Goal: Task Accomplishment & Management: Manage account settings

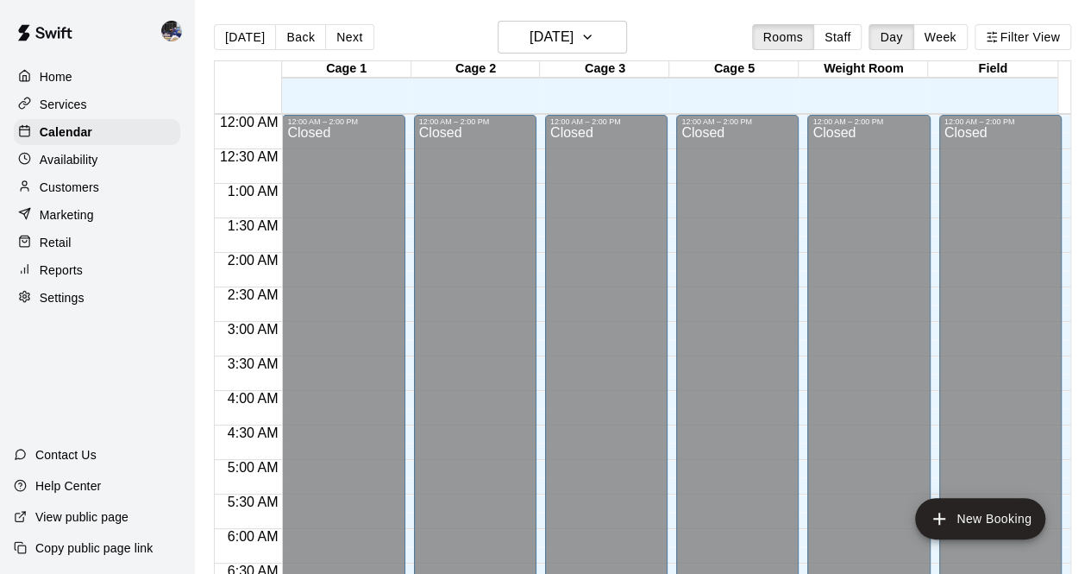
scroll to position [735, 0]
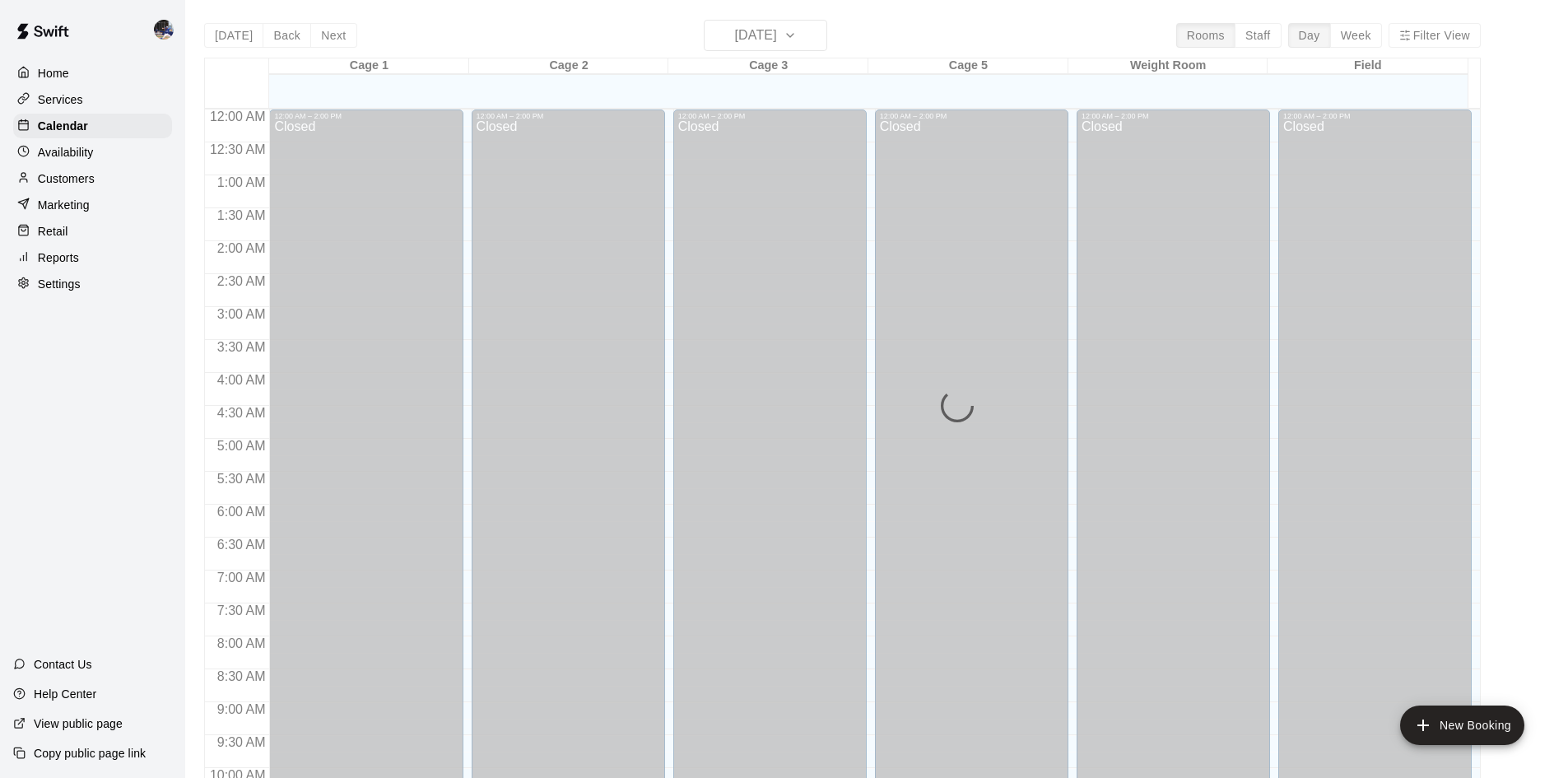
scroll to position [767, 0]
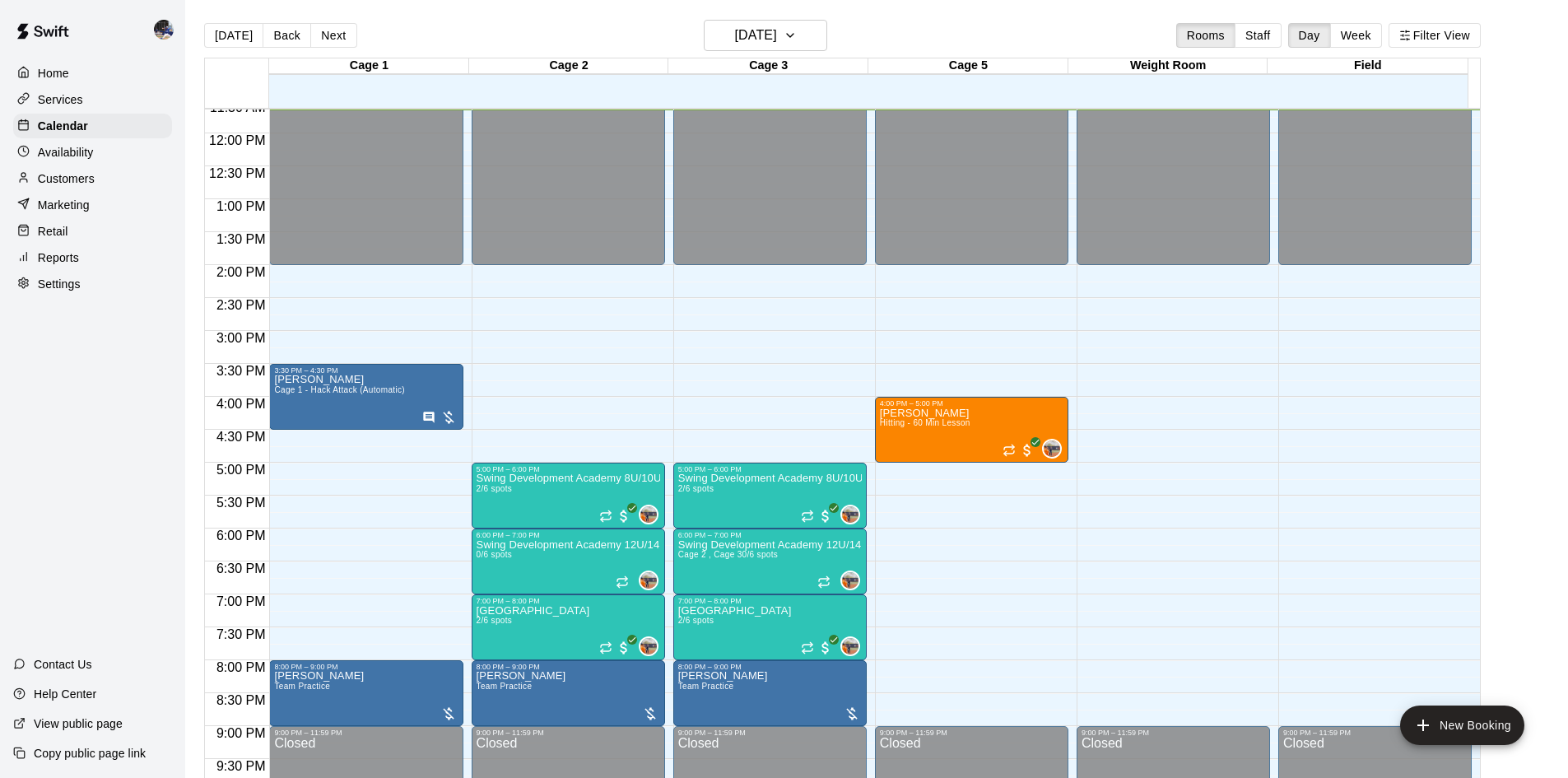
click at [94, 189] on div "Customers" at bounding box center [93, 179] width 158 height 25
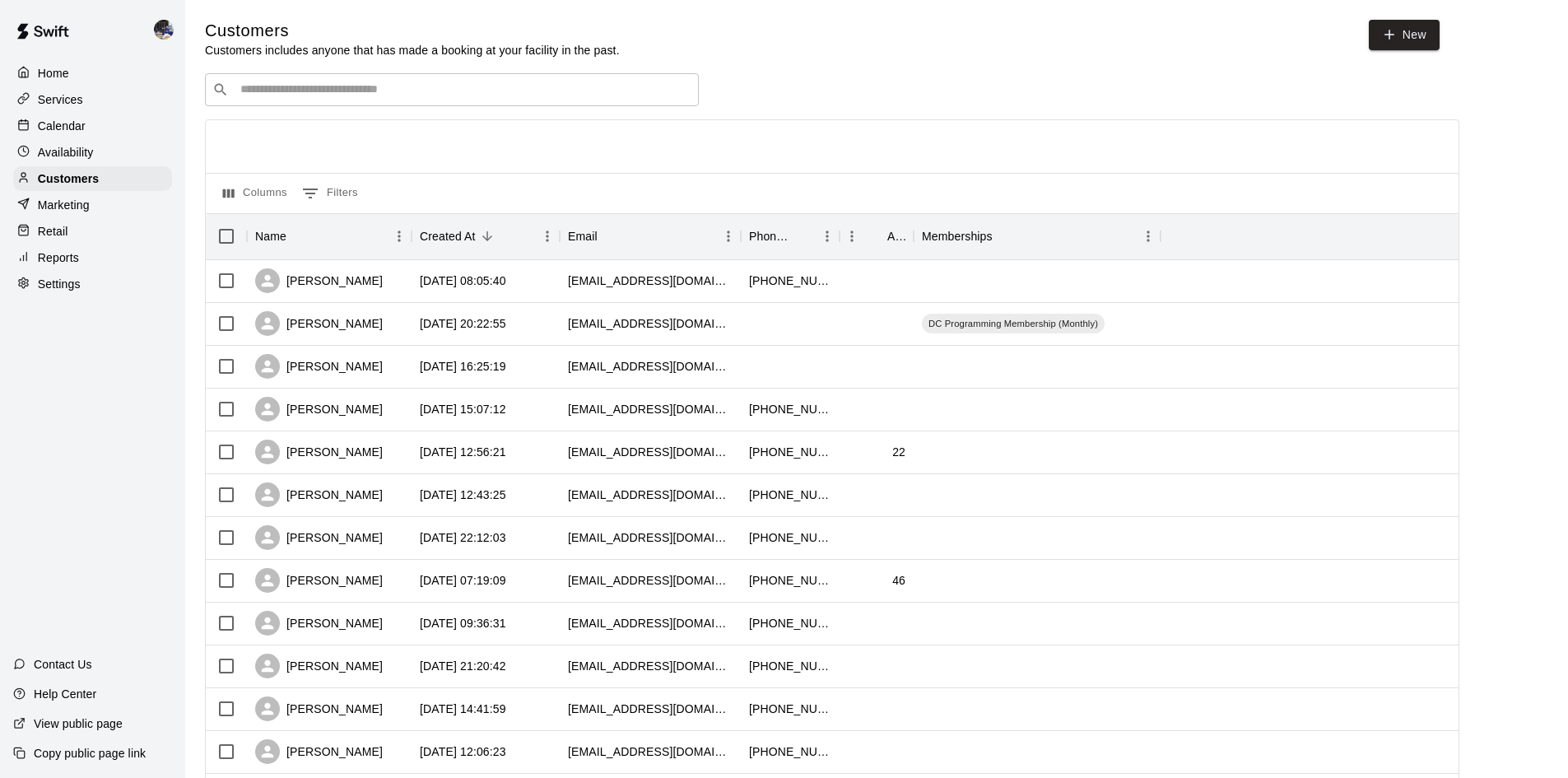
click at [421, 101] on div "​ ​" at bounding box center [451, 90] width 493 height 32
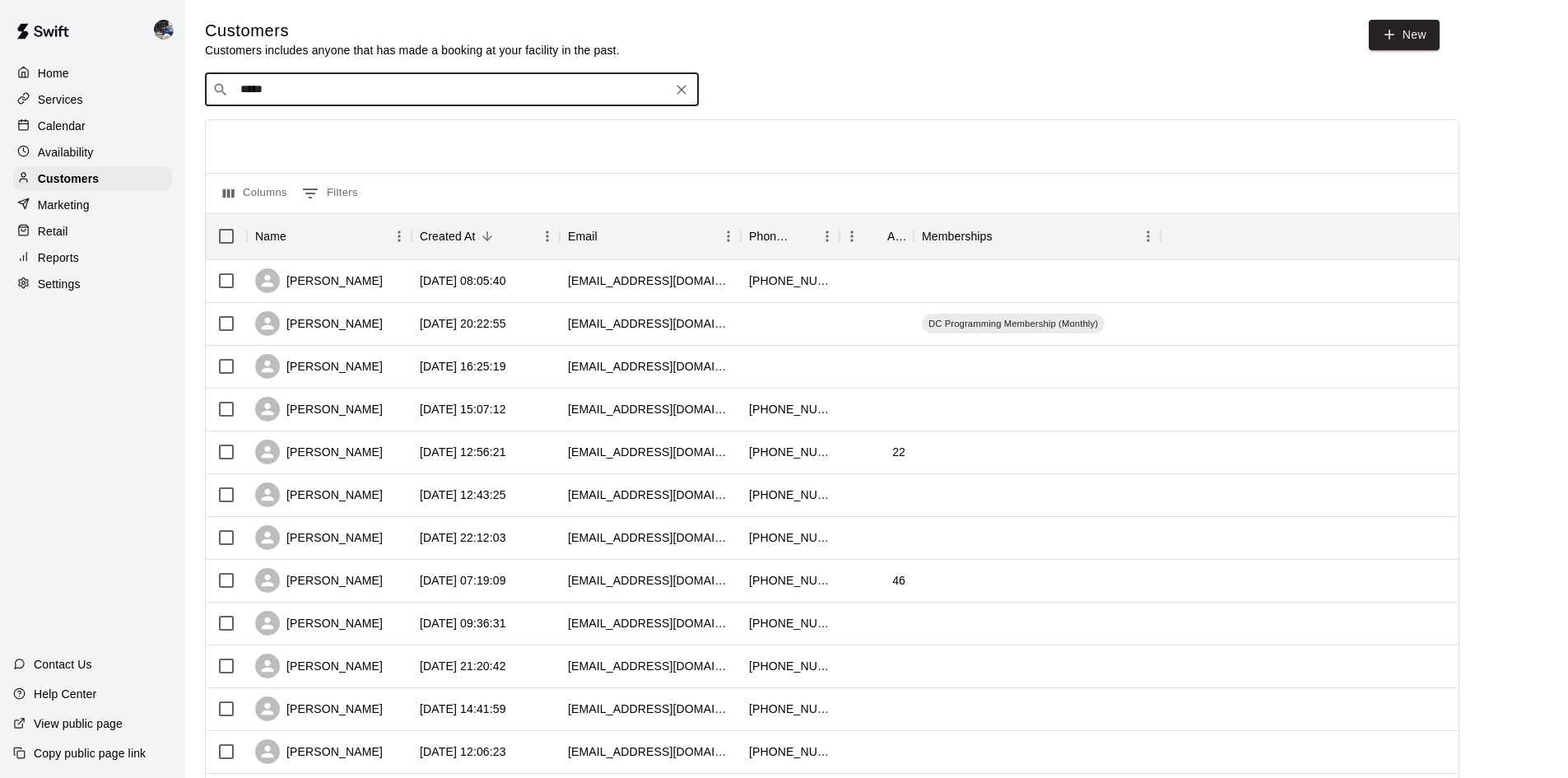
type input "******"
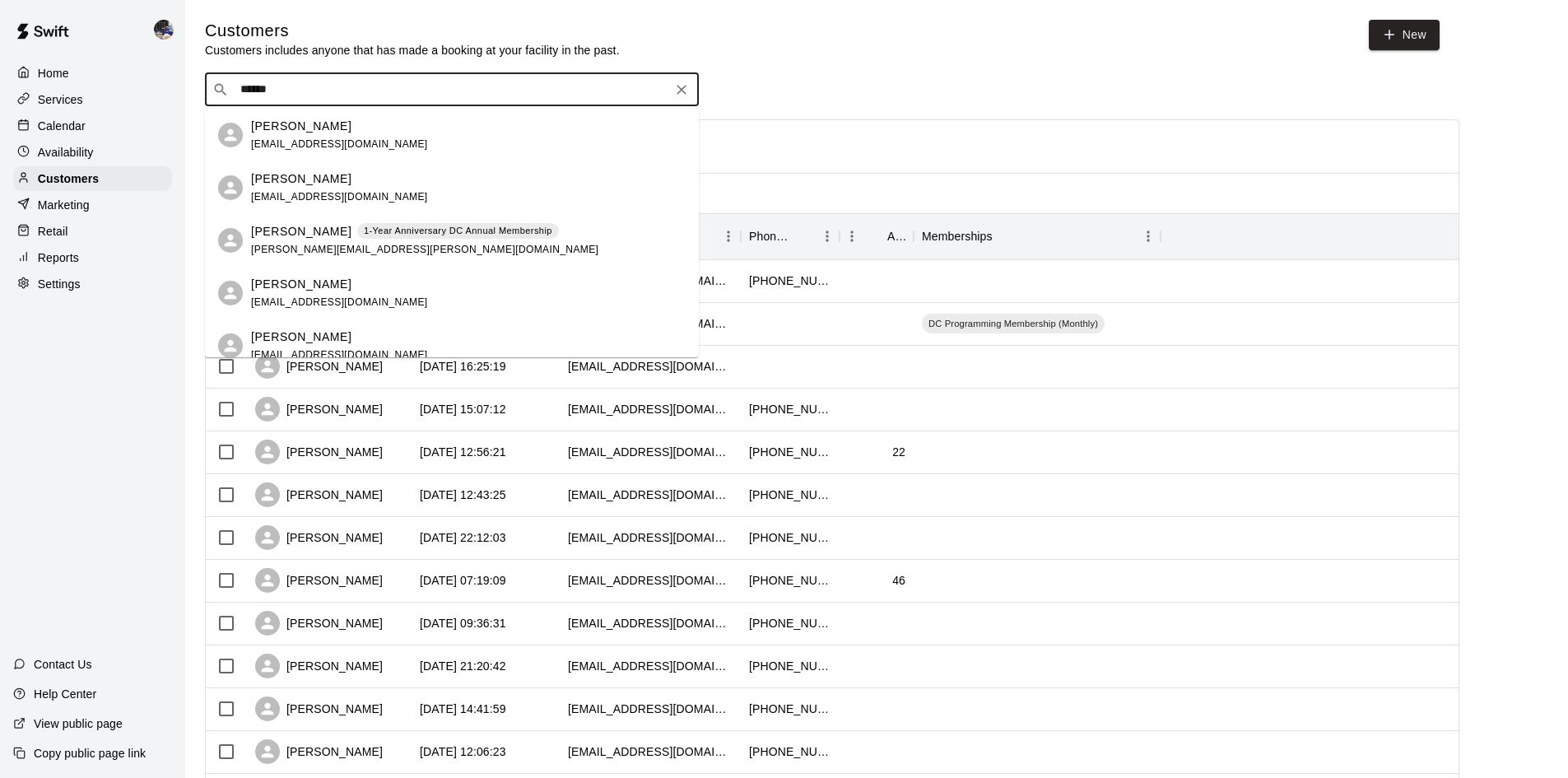
click at [291, 236] on p "[PERSON_NAME]" at bounding box center [301, 232] width 100 height 17
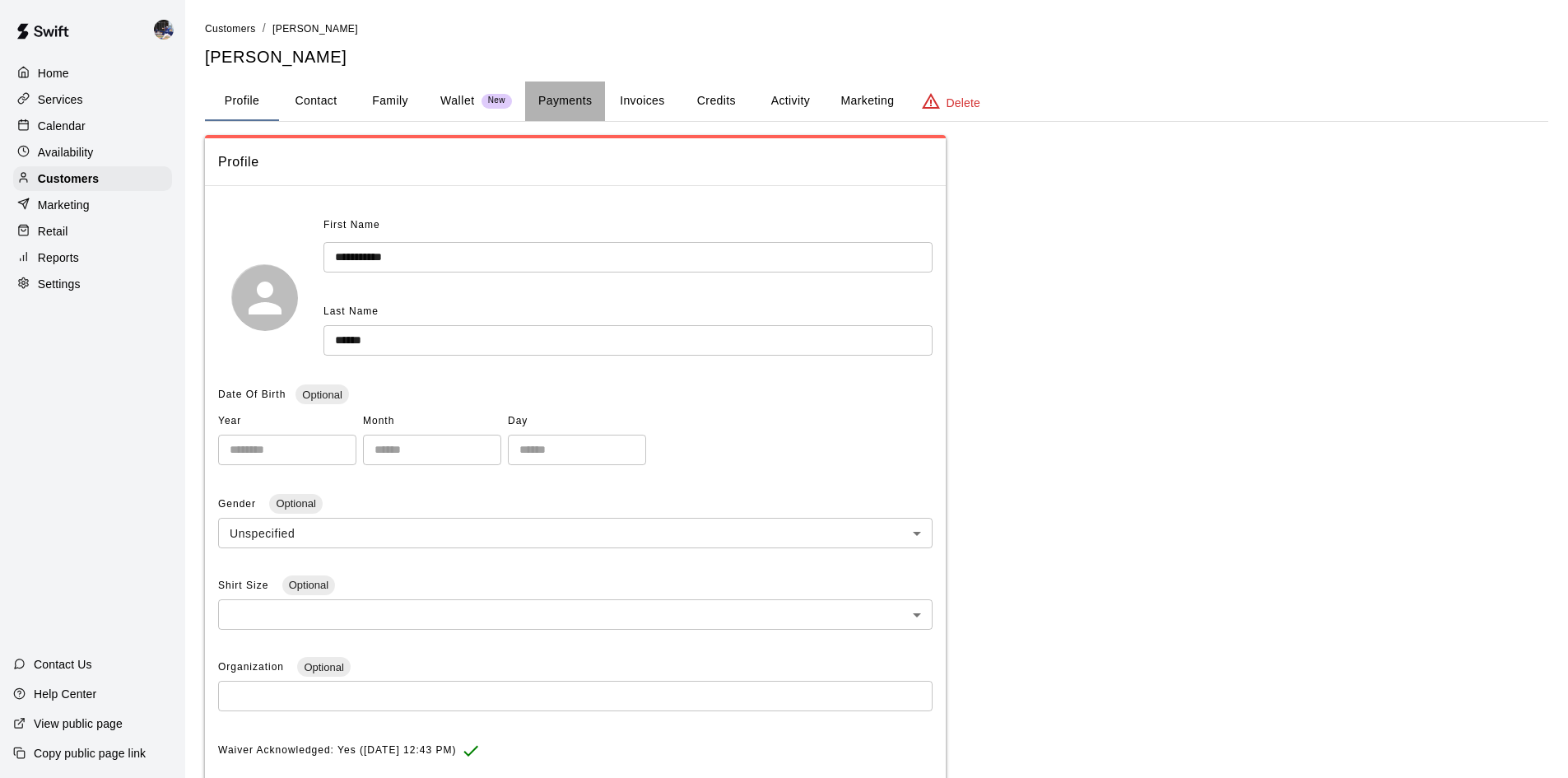
click at [554, 108] on button "Payments" at bounding box center [565, 100] width 80 height 39
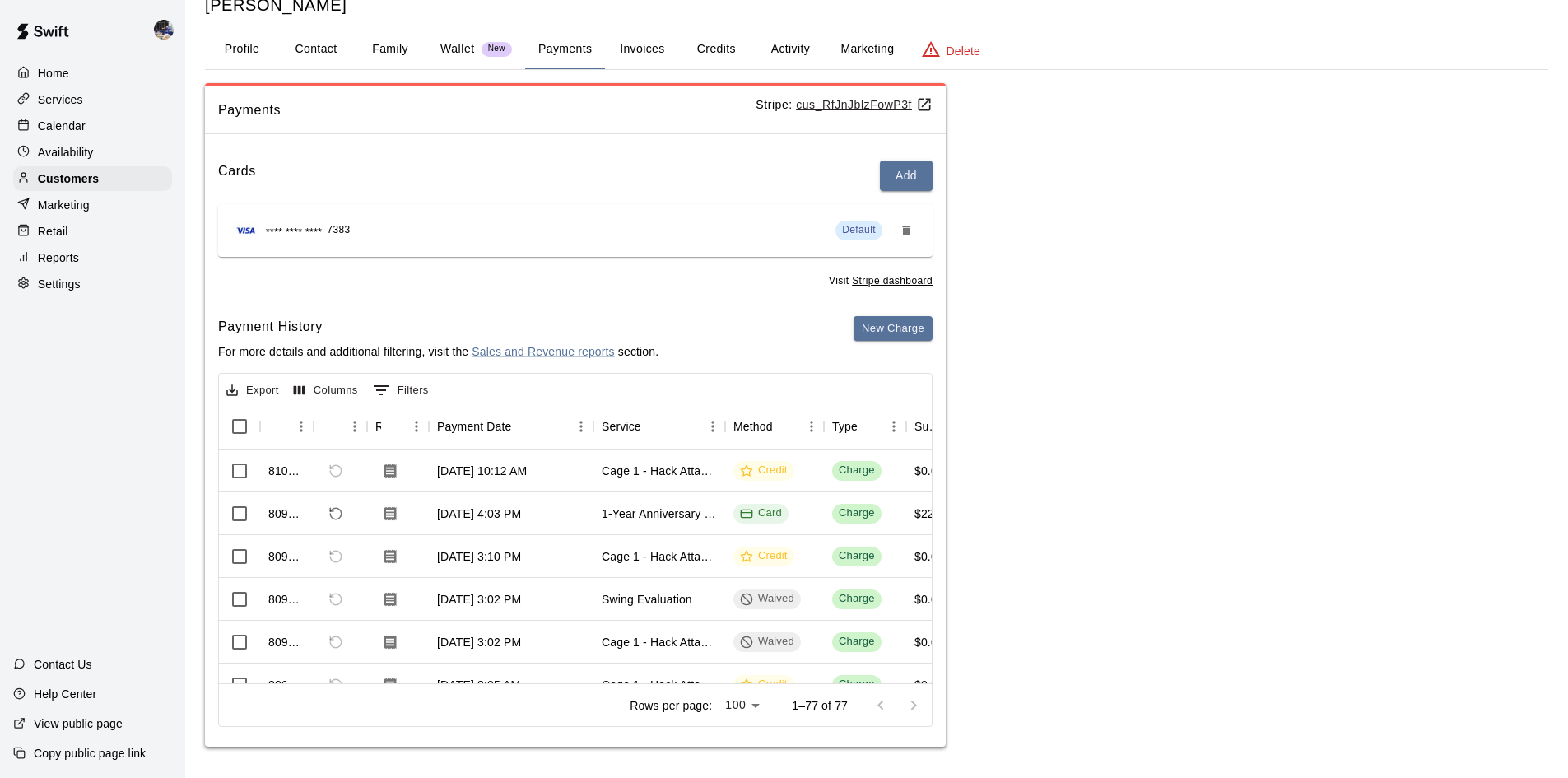
click at [440, 54] on button "Wallet New" at bounding box center [476, 49] width 98 height 39
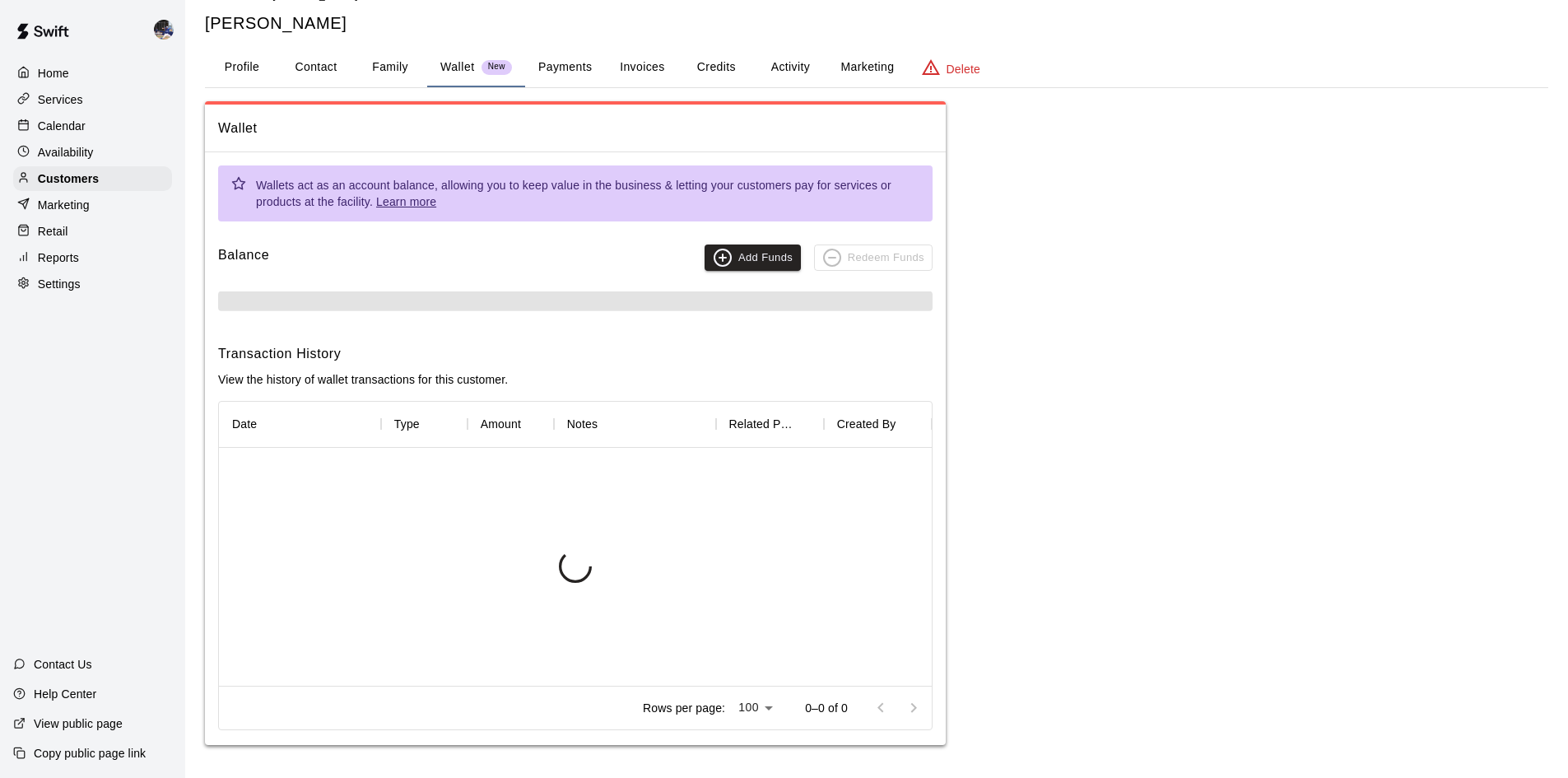
scroll to position [35, 0]
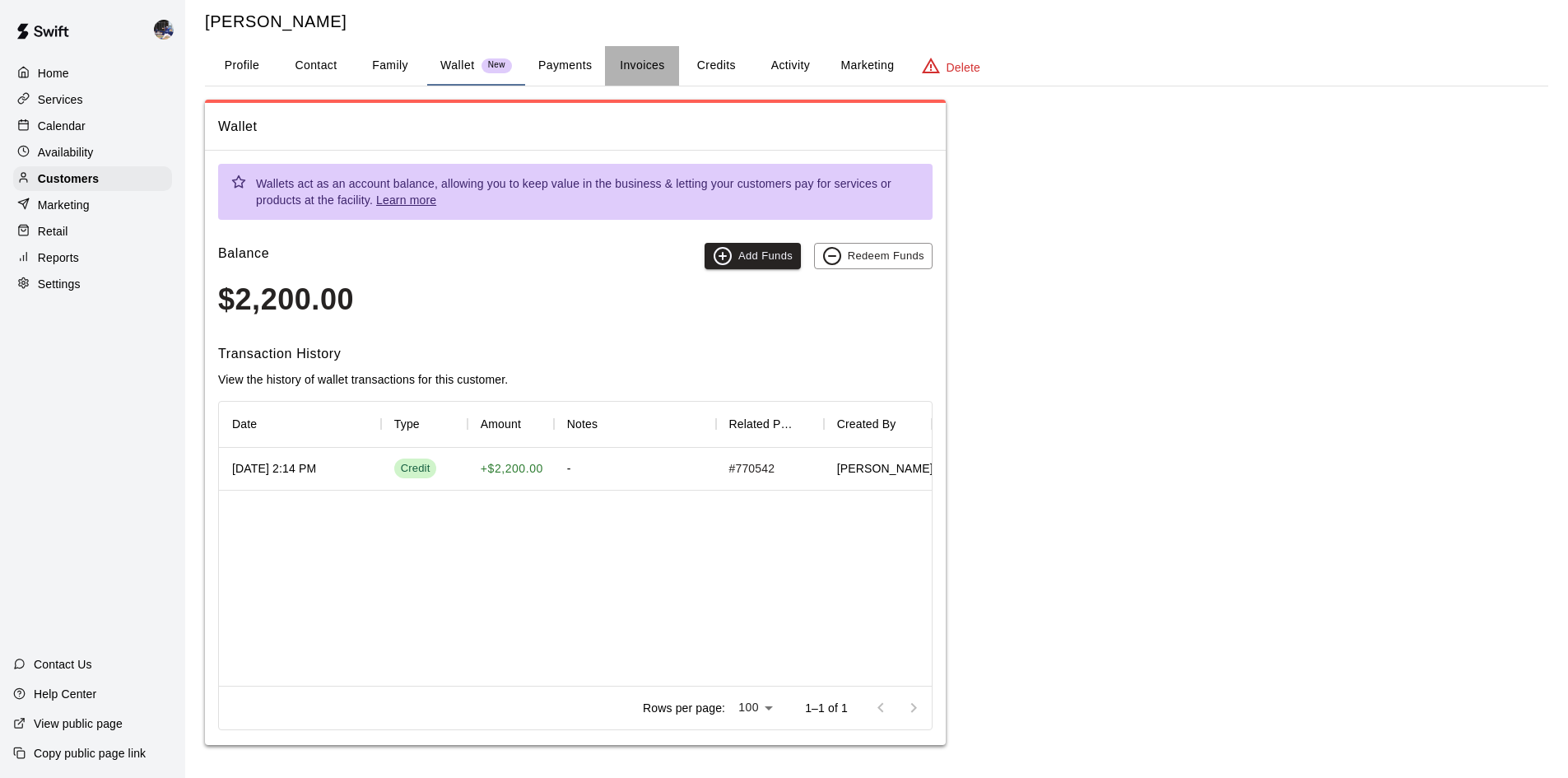
click at [668, 67] on button "Invoices" at bounding box center [642, 65] width 74 height 39
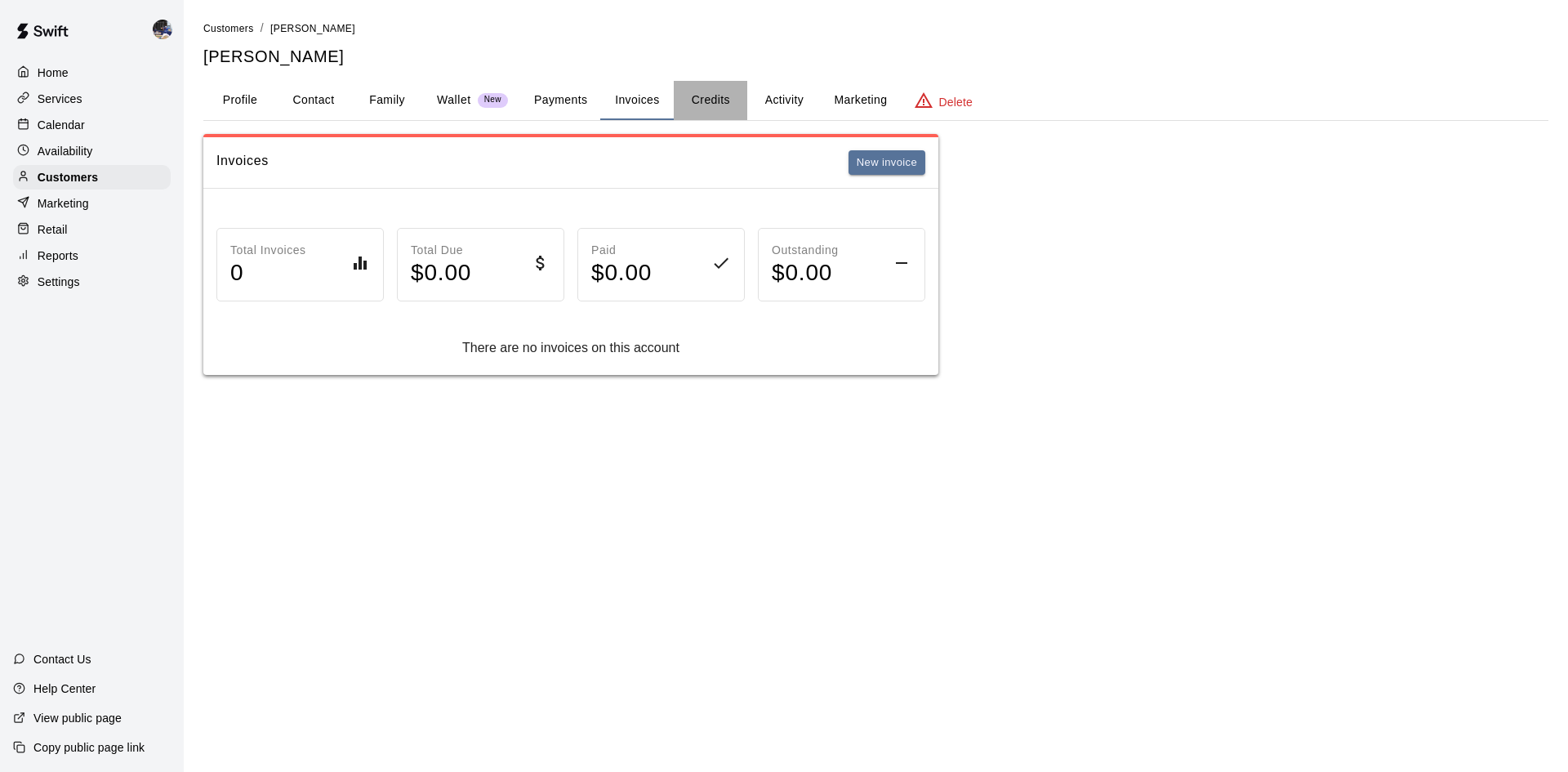
click at [714, 108] on button "Credits" at bounding box center [711, 99] width 74 height 39
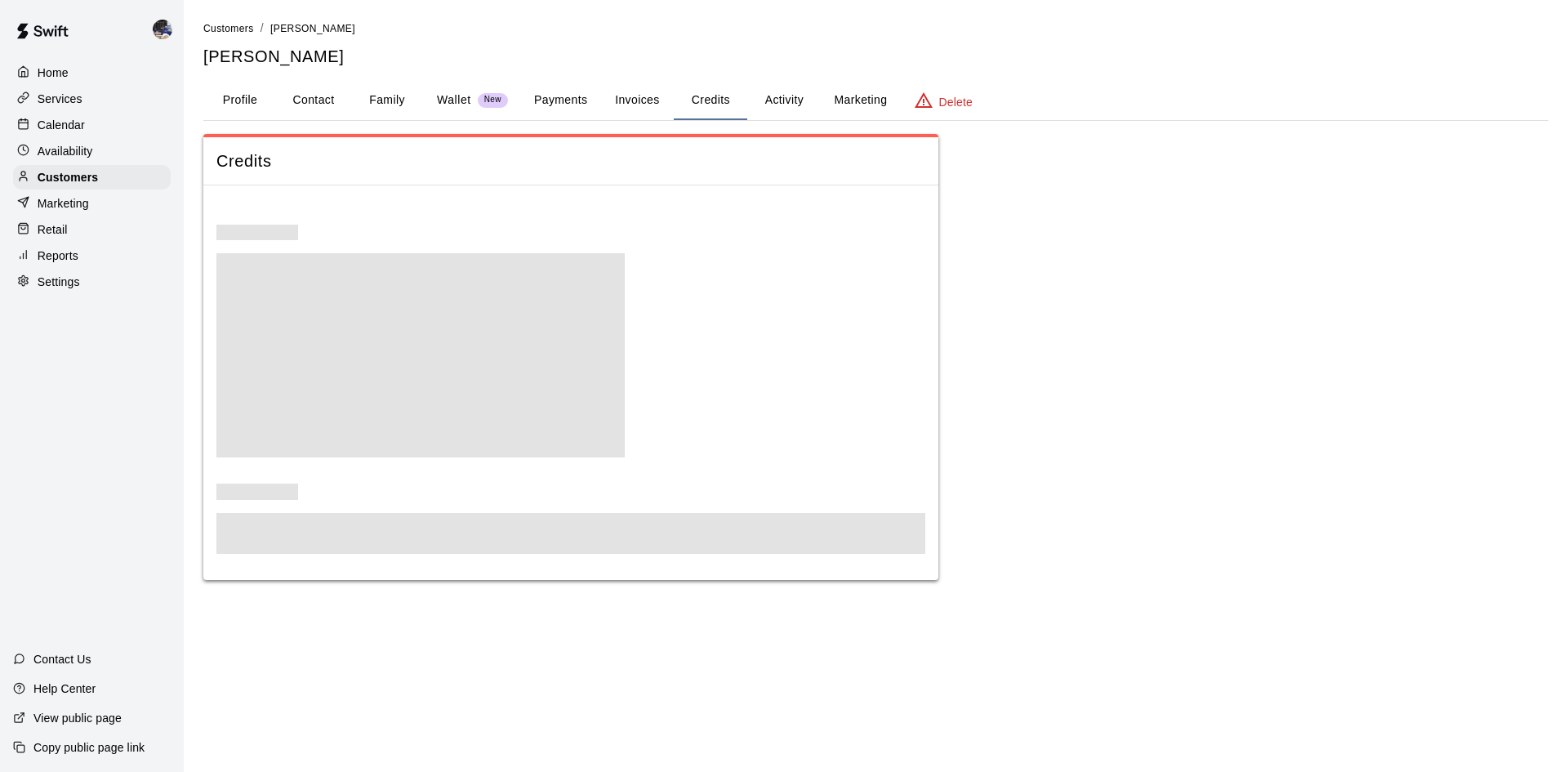
click at [784, 106] on button "Activity" at bounding box center [784, 99] width 74 height 39
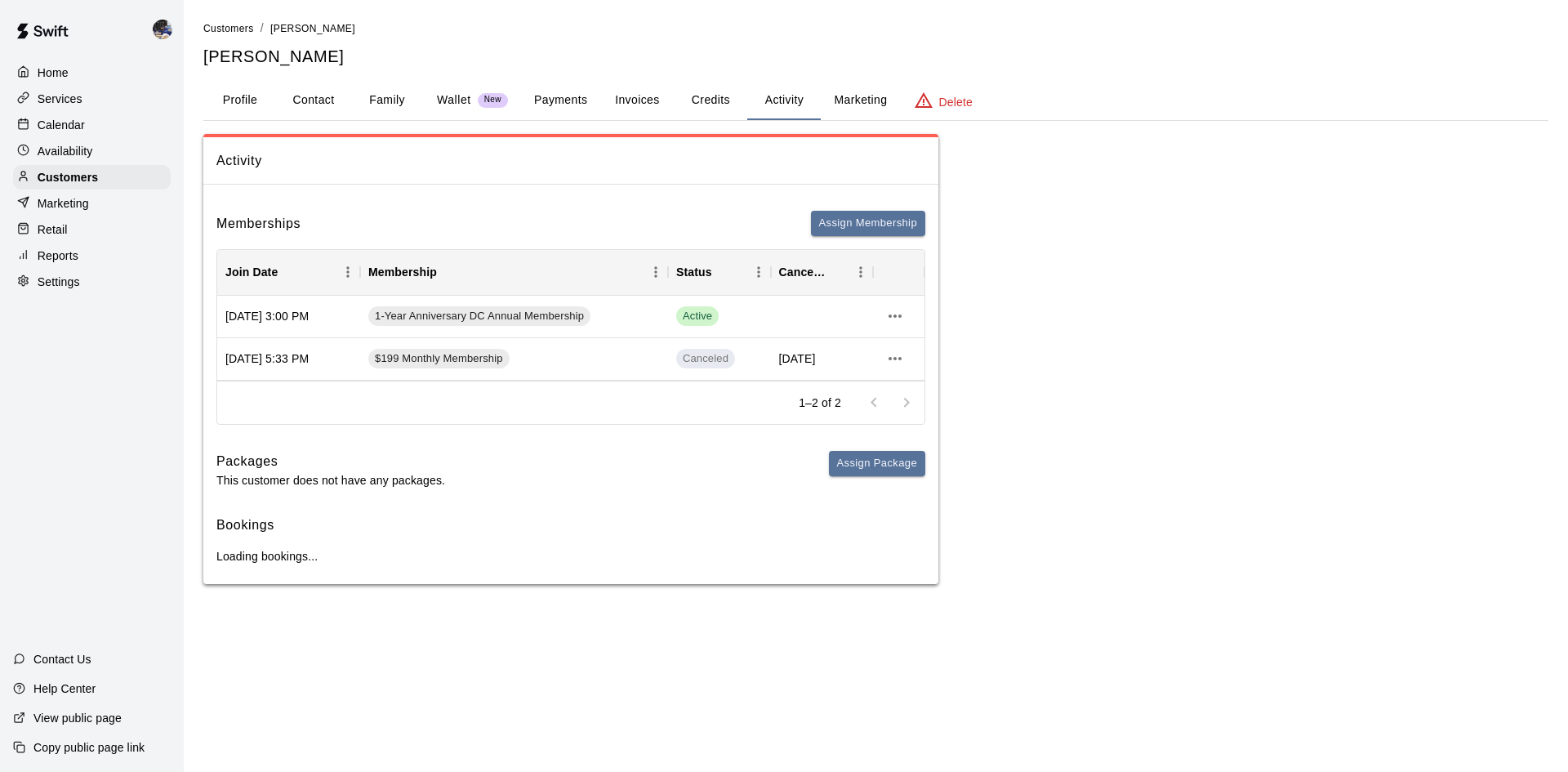
click at [541, 104] on button "Payments" at bounding box center [561, 99] width 80 height 39
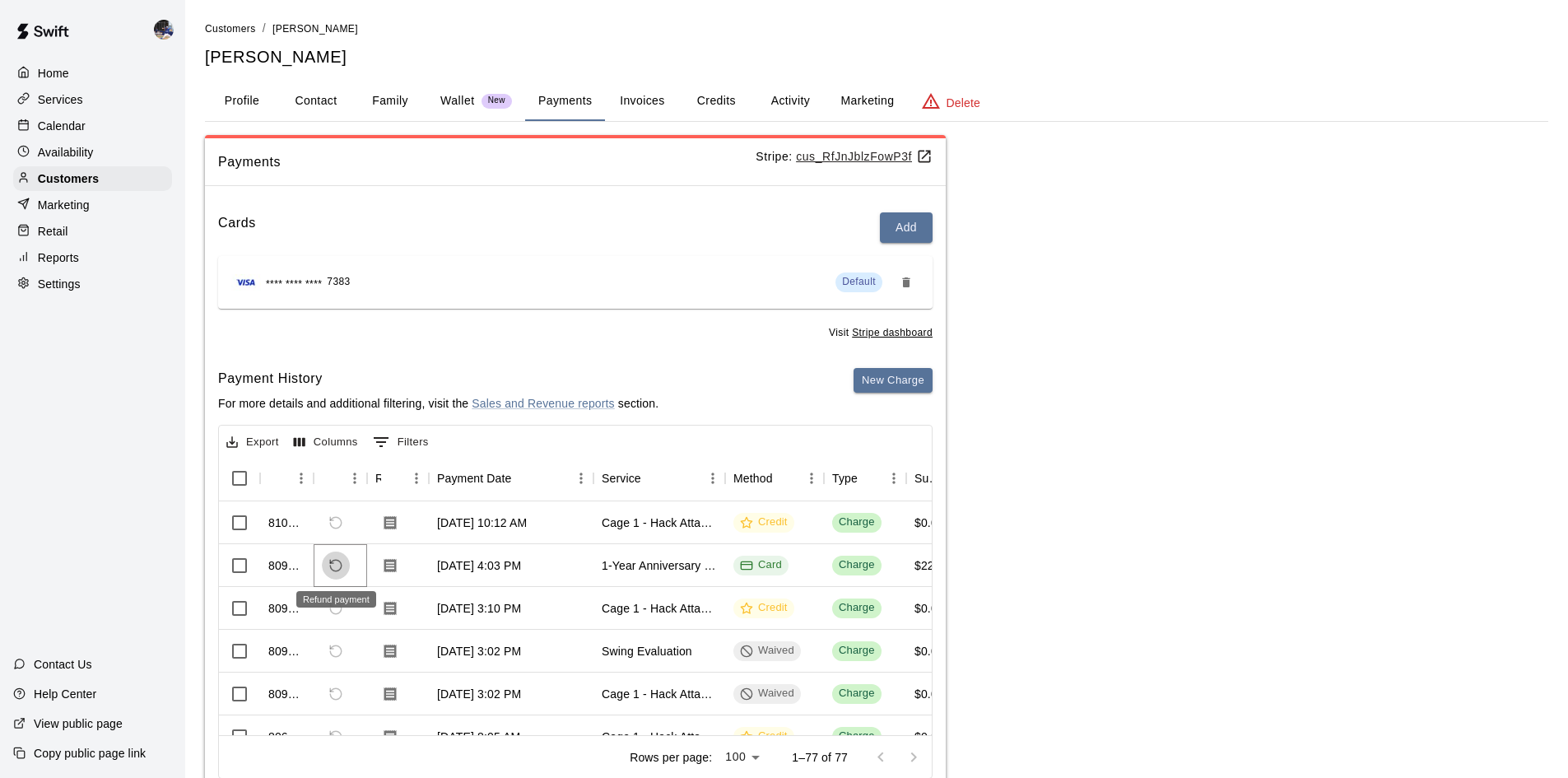
click at [334, 546] on icon "Refund payment" at bounding box center [336, 566] width 15 height 15
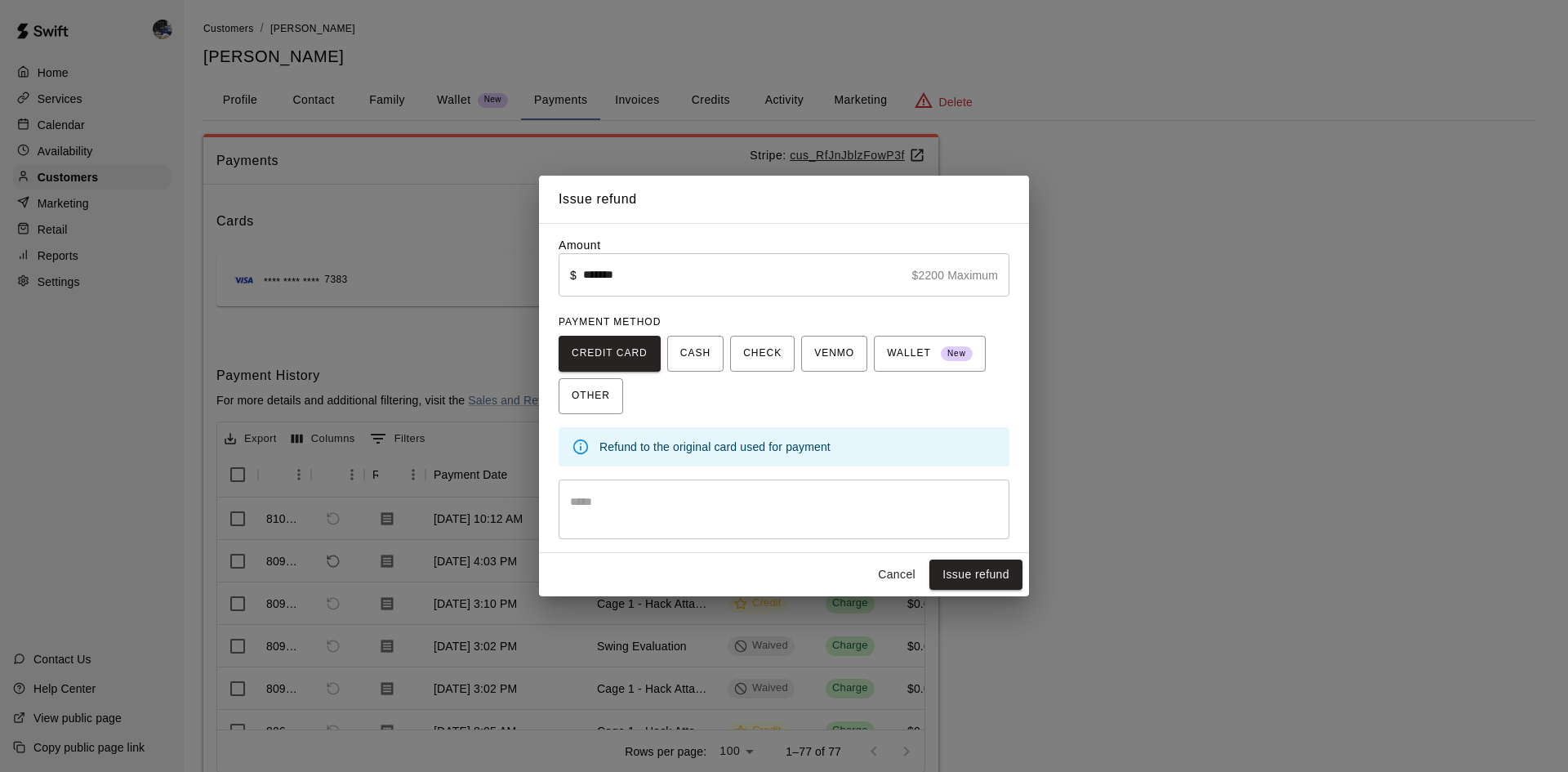
click at [902, 542] on button "Cancel" at bounding box center [896, 575] width 52 height 30
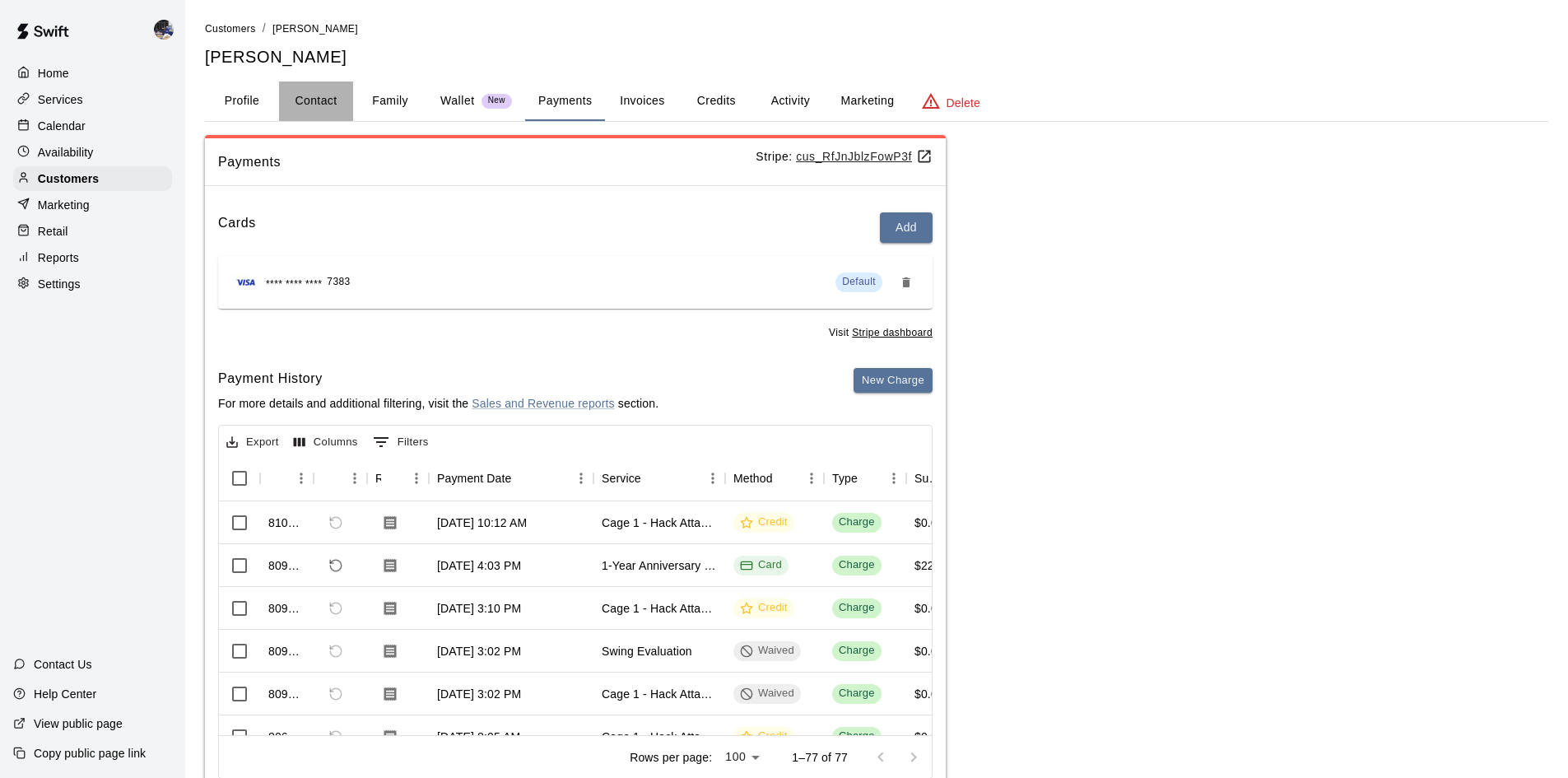
click at [327, 112] on button "Contact" at bounding box center [316, 100] width 74 height 39
select select "**"
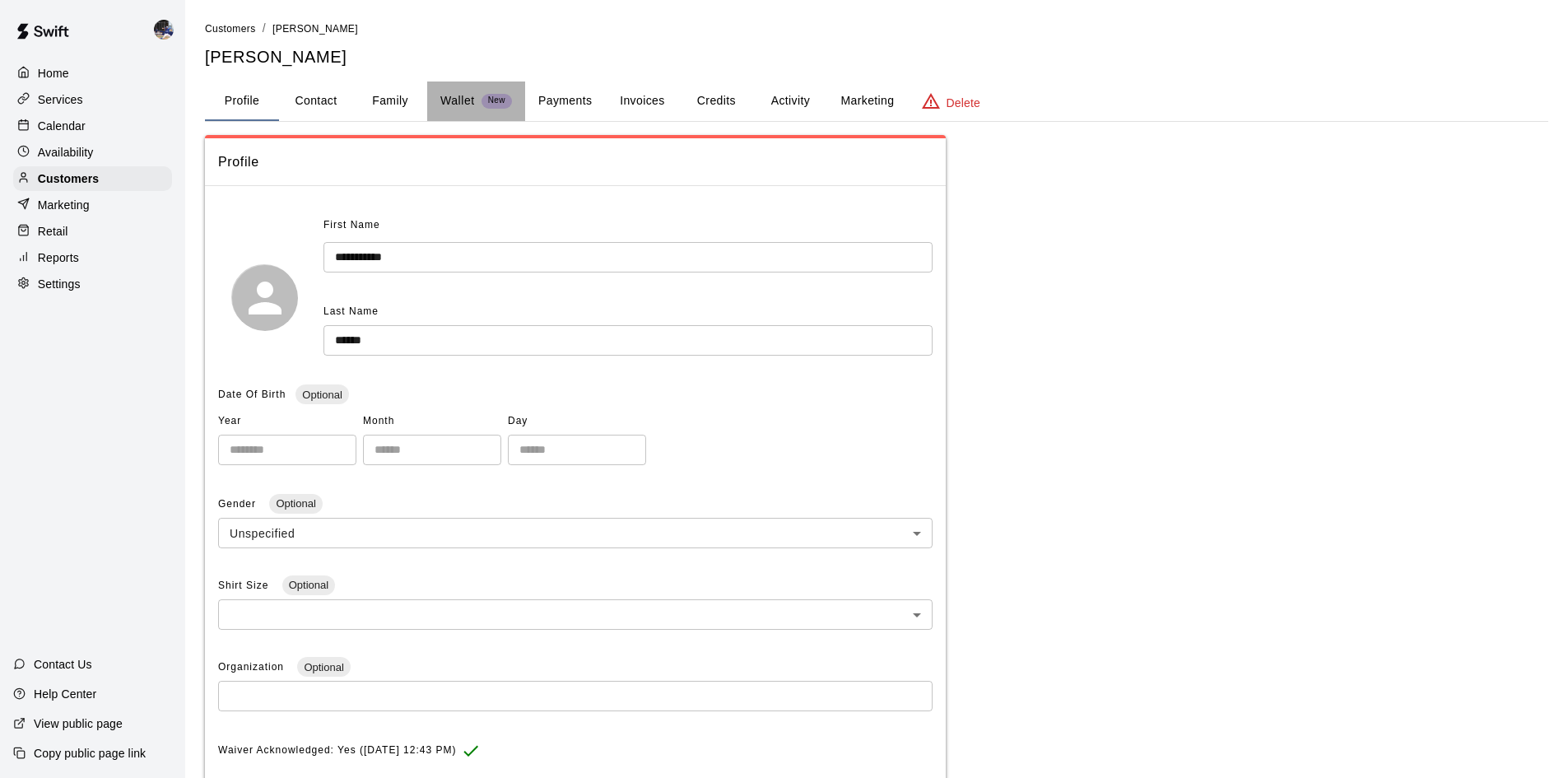
click at [448, 101] on p "Wallet" at bounding box center [457, 101] width 34 height 17
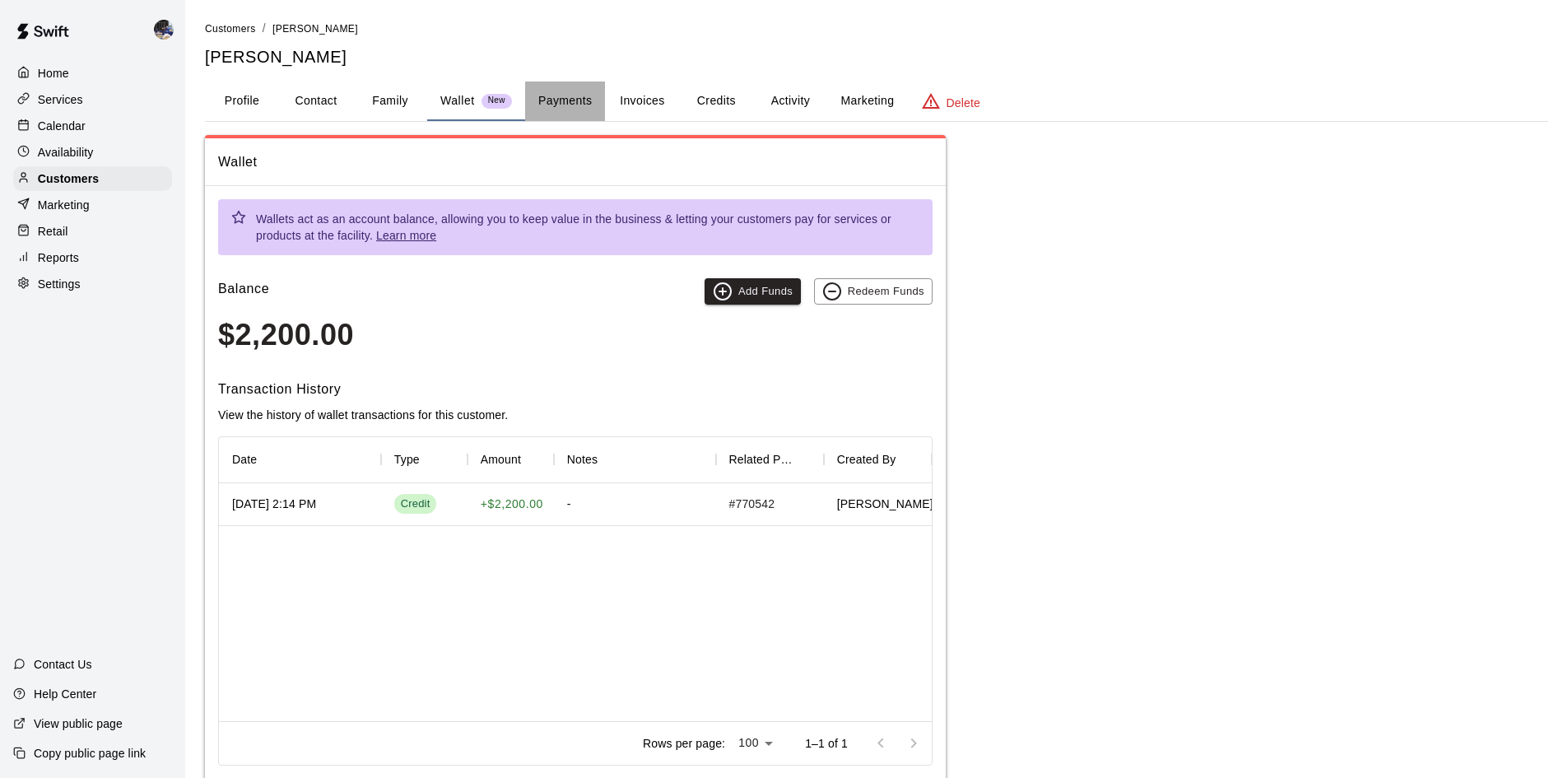
click at [554, 110] on button "Payments" at bounding box center [565, 100] width 80 height 39
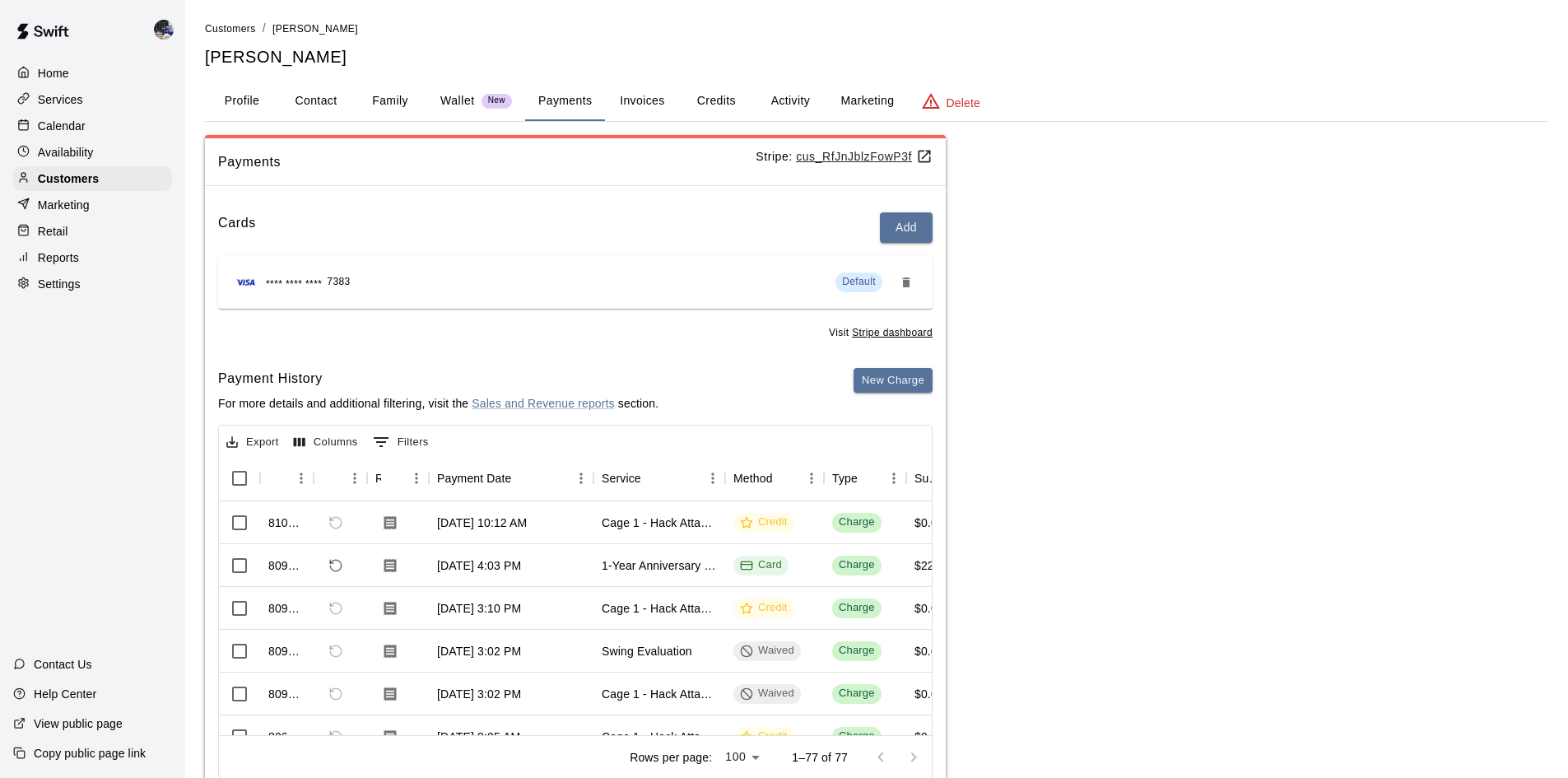
click at [793, 102] on button "Activity" at bounding box center [790, 100] width 74 height 39
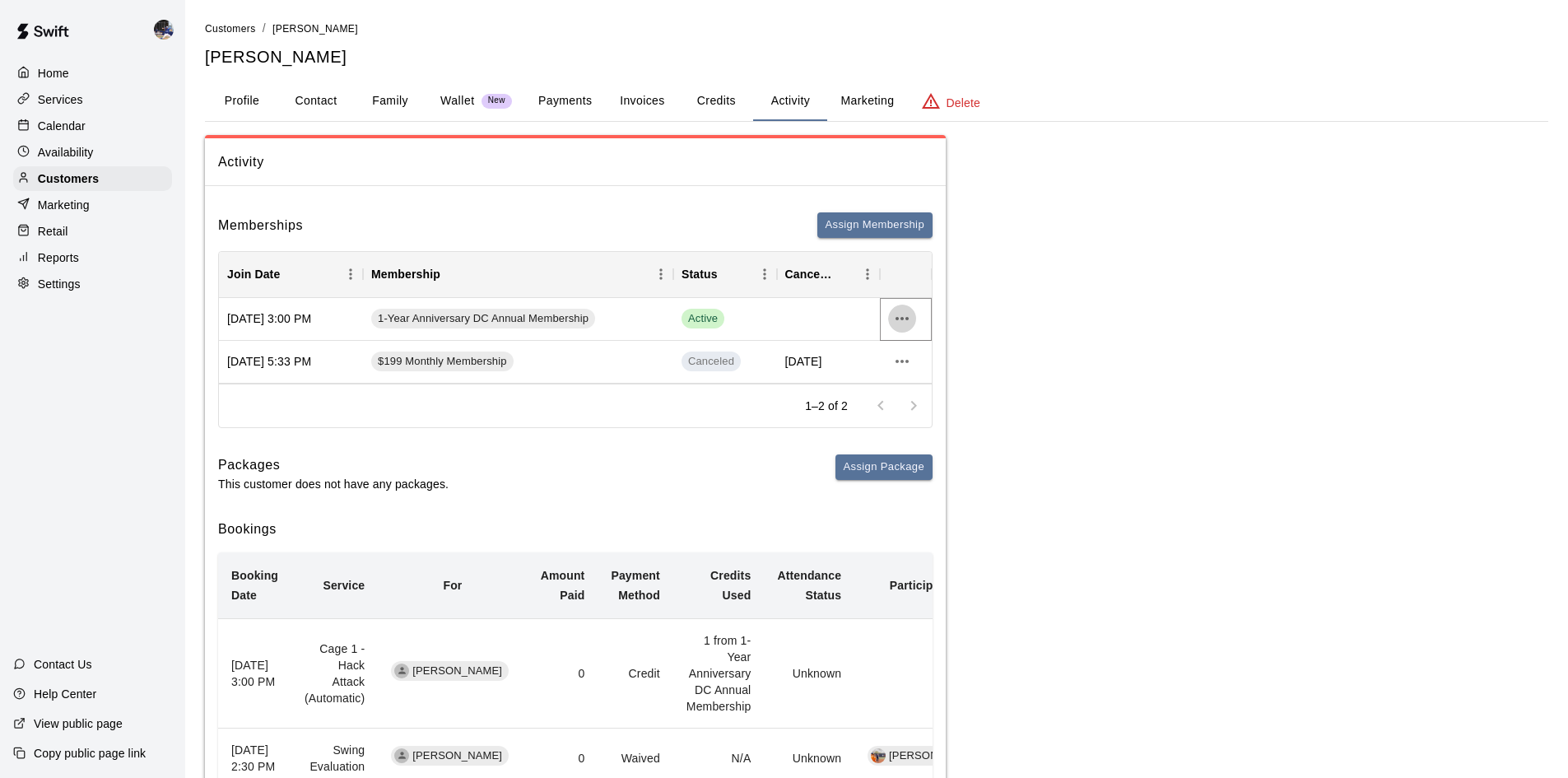
click at [904, 315] on icon "more actions" at bounding box center [902, 318] width 20 height 20
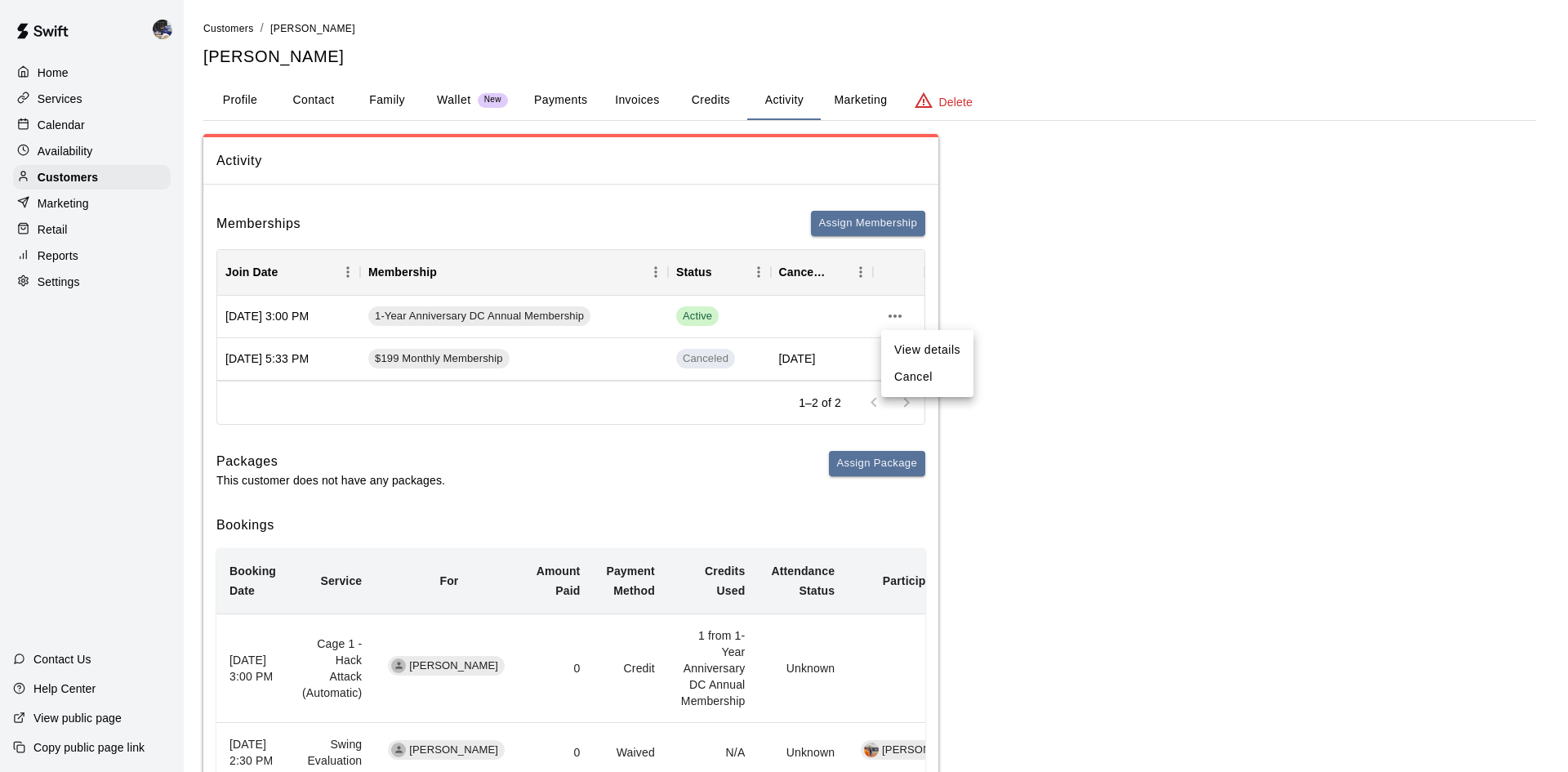
click at [899, 377] on li "Cancel" at bounding box center [927, 377] width 92 height 27
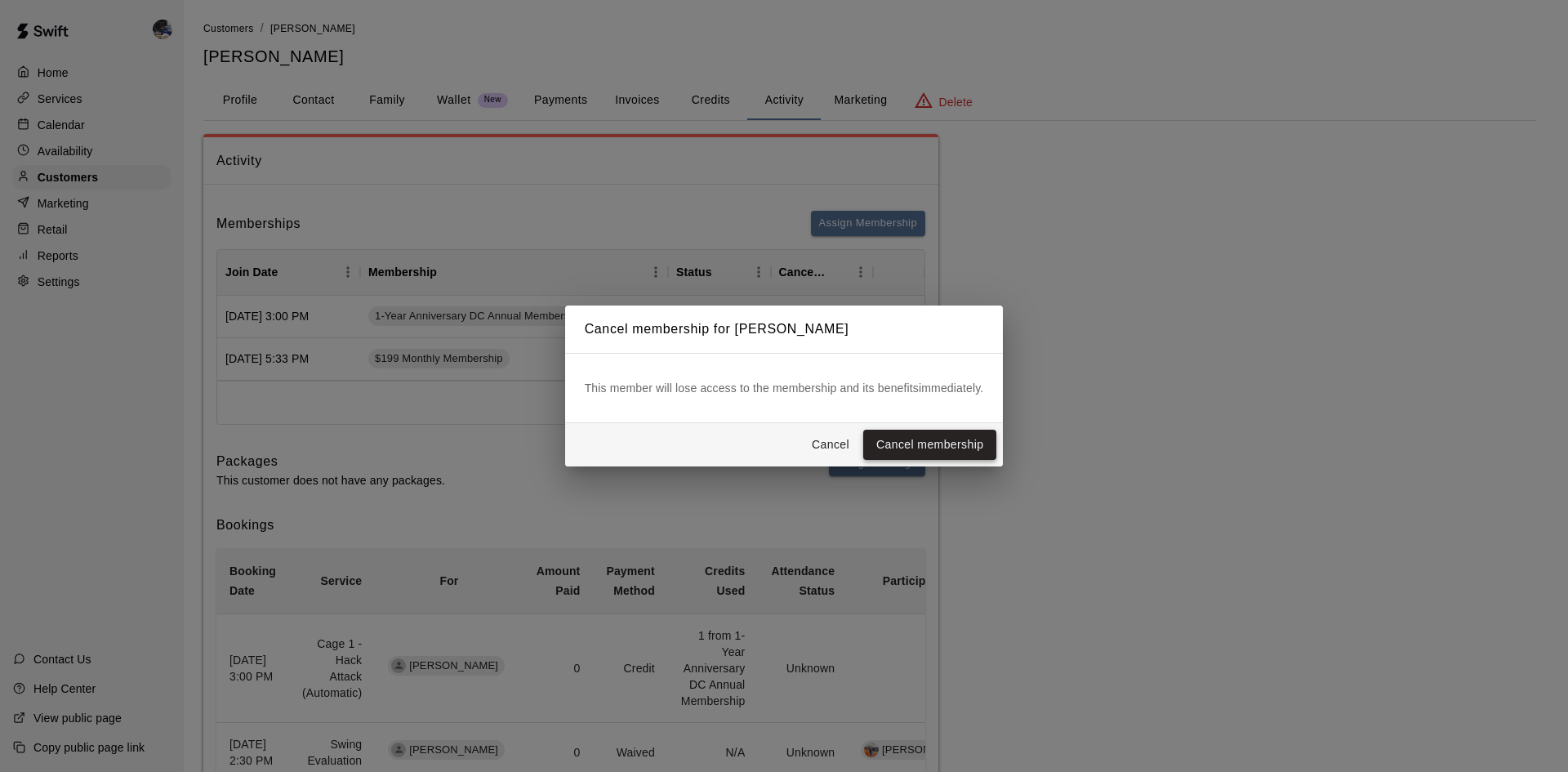
click at [918, 449] on button "Cancel membership" at bounding box center [930, 445] width 134 height 30
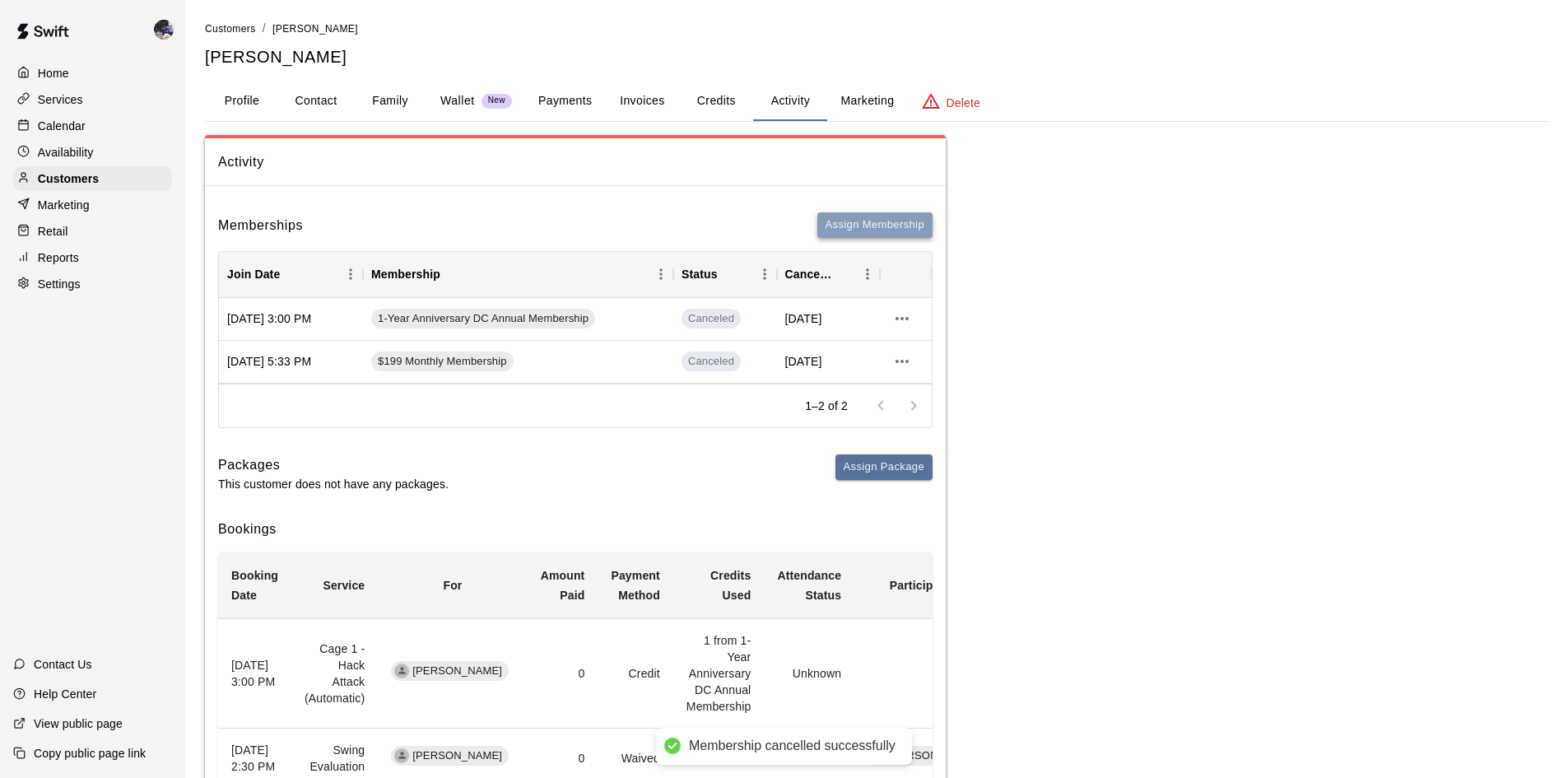
click at [862, 229] on button "Assign Membership" at bounding box center [874, 225] width 115 height 26
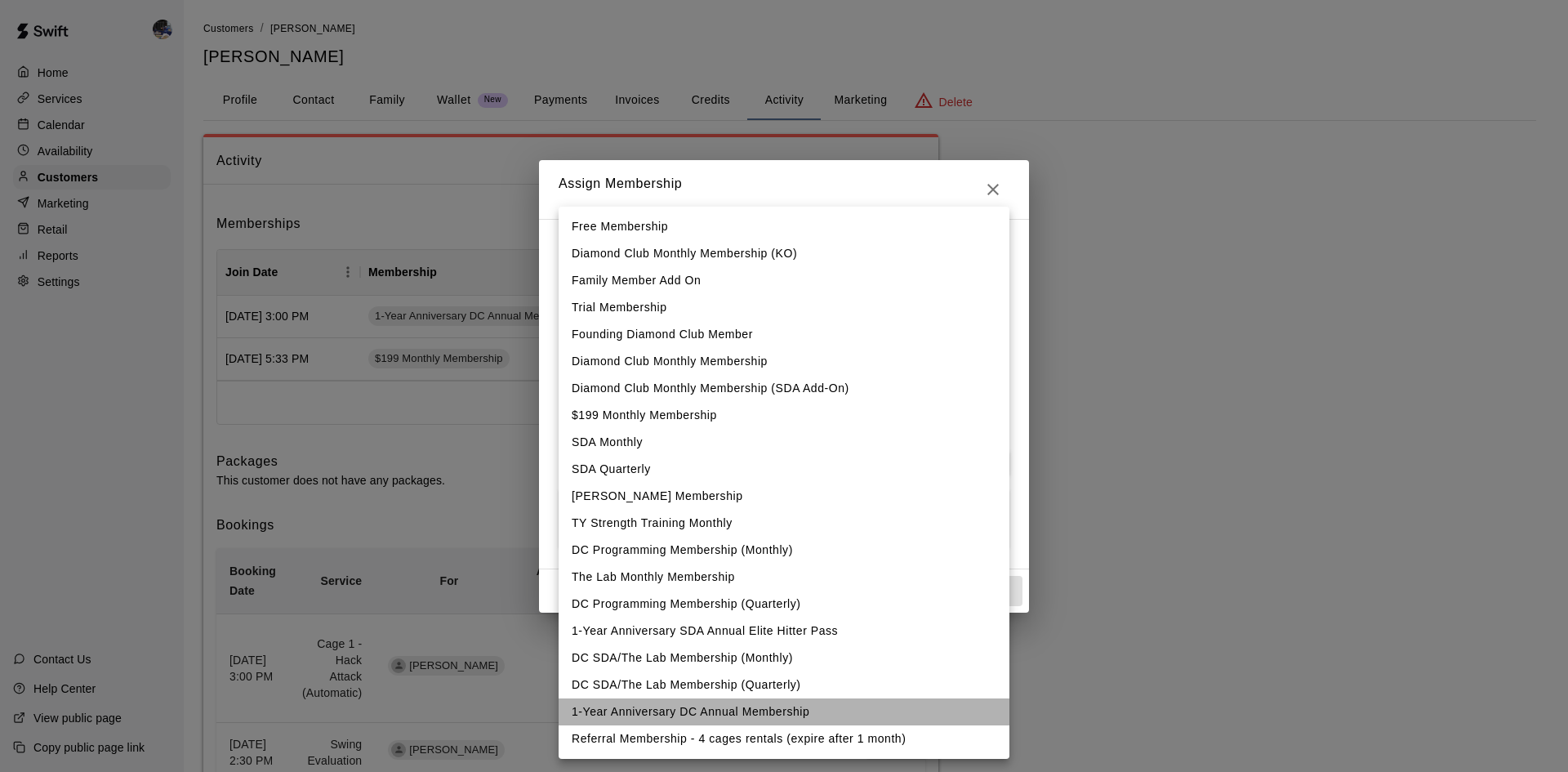
click at [692, 712] on li "1-Year Anniversary DC Annual Membership" at bounding box center [784, 711] width 451 height 27
type input "**********"
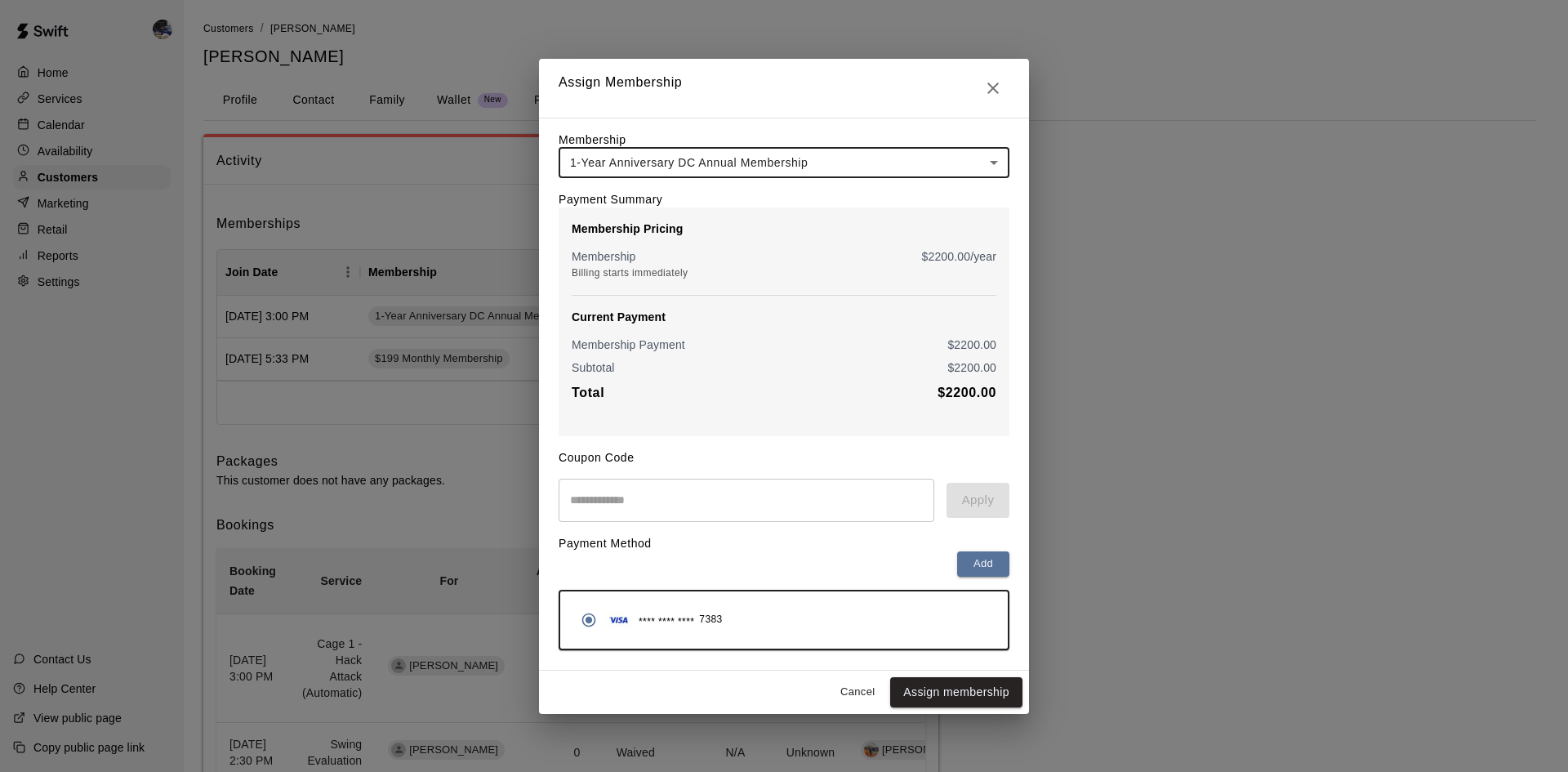
click at [937, 615] on div "**** **** **** 7383" at bounding box center [783, 619] width 421 height 31
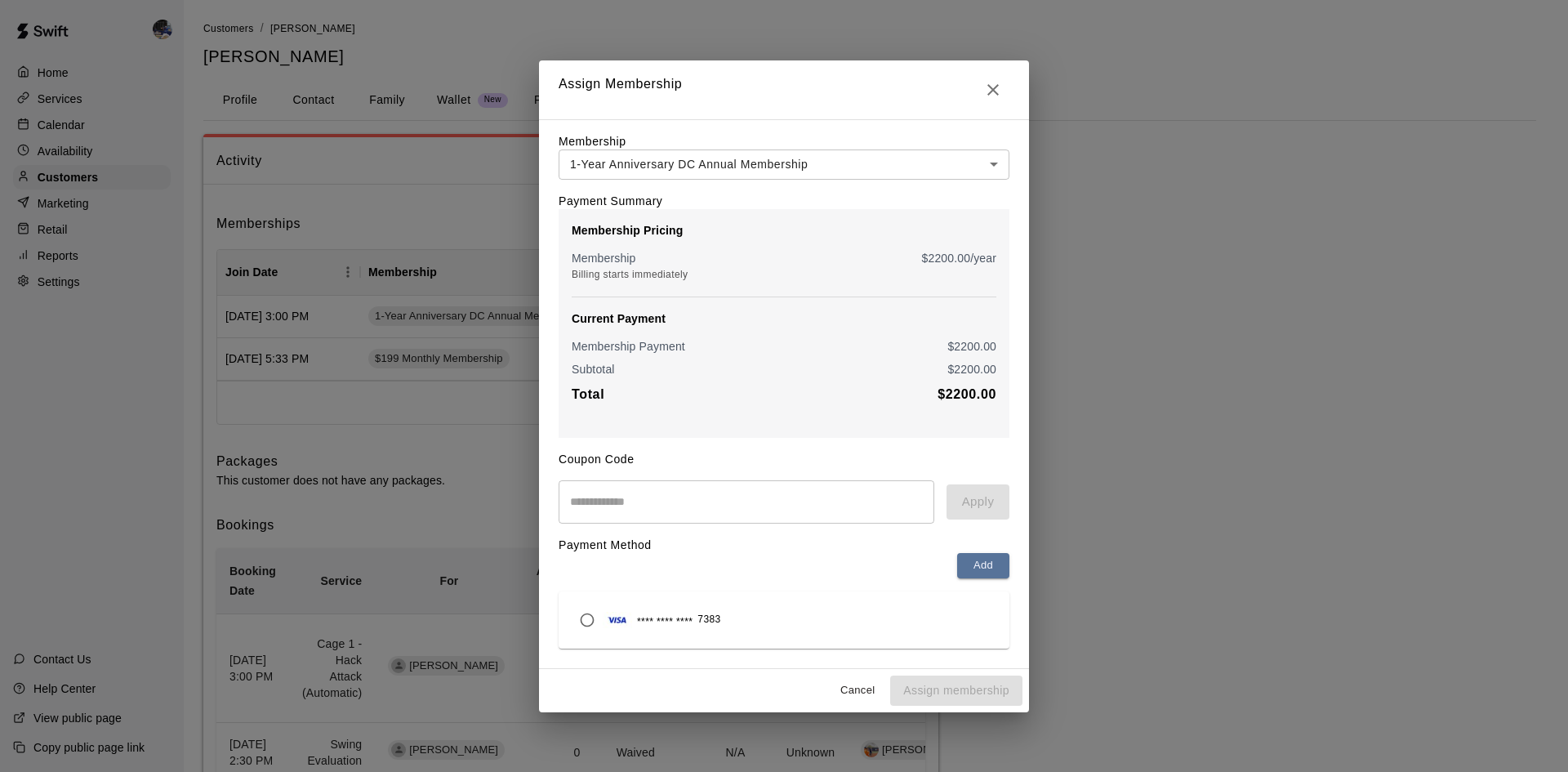
click at [907, 634] on div "**** **** **** 7383" at bounding box center [784, 619] width 424 height 31
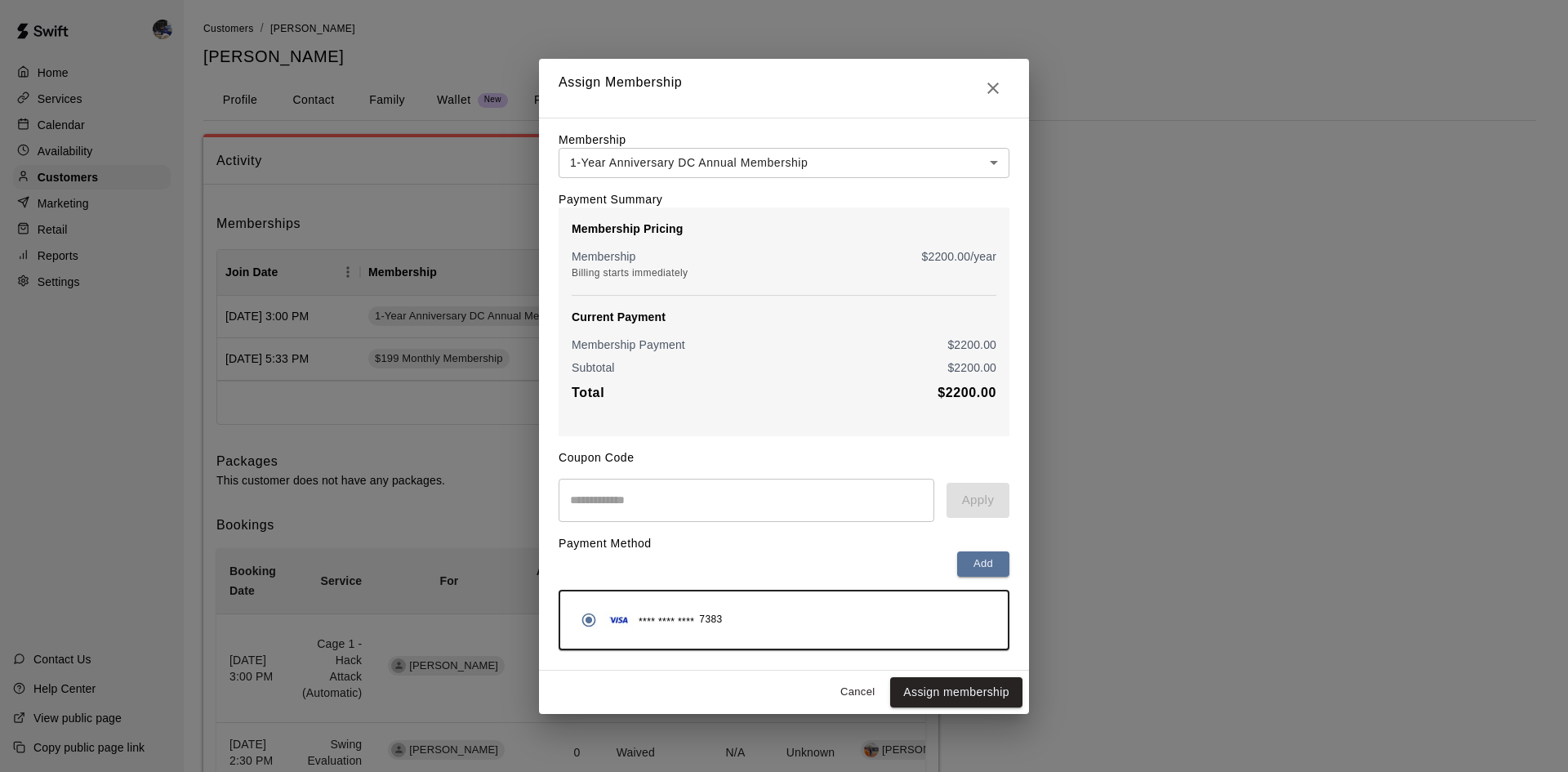
click at [846, 693] on button "Cancel" at bounding box center [857, 692] width 52 height 26
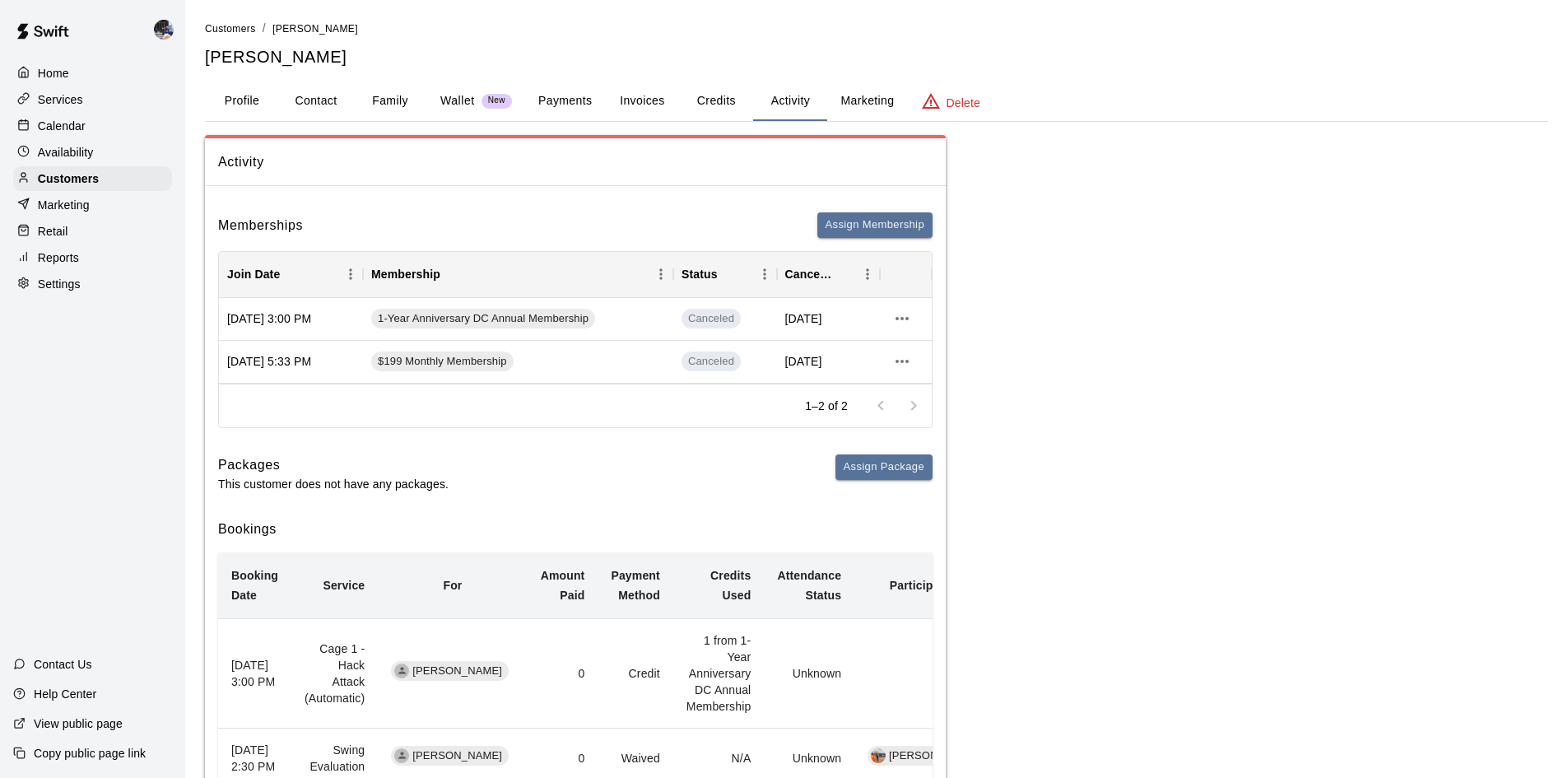
click at [458, 96] on p "Wallet" at bounding box center [457, 101] width 34 height 17
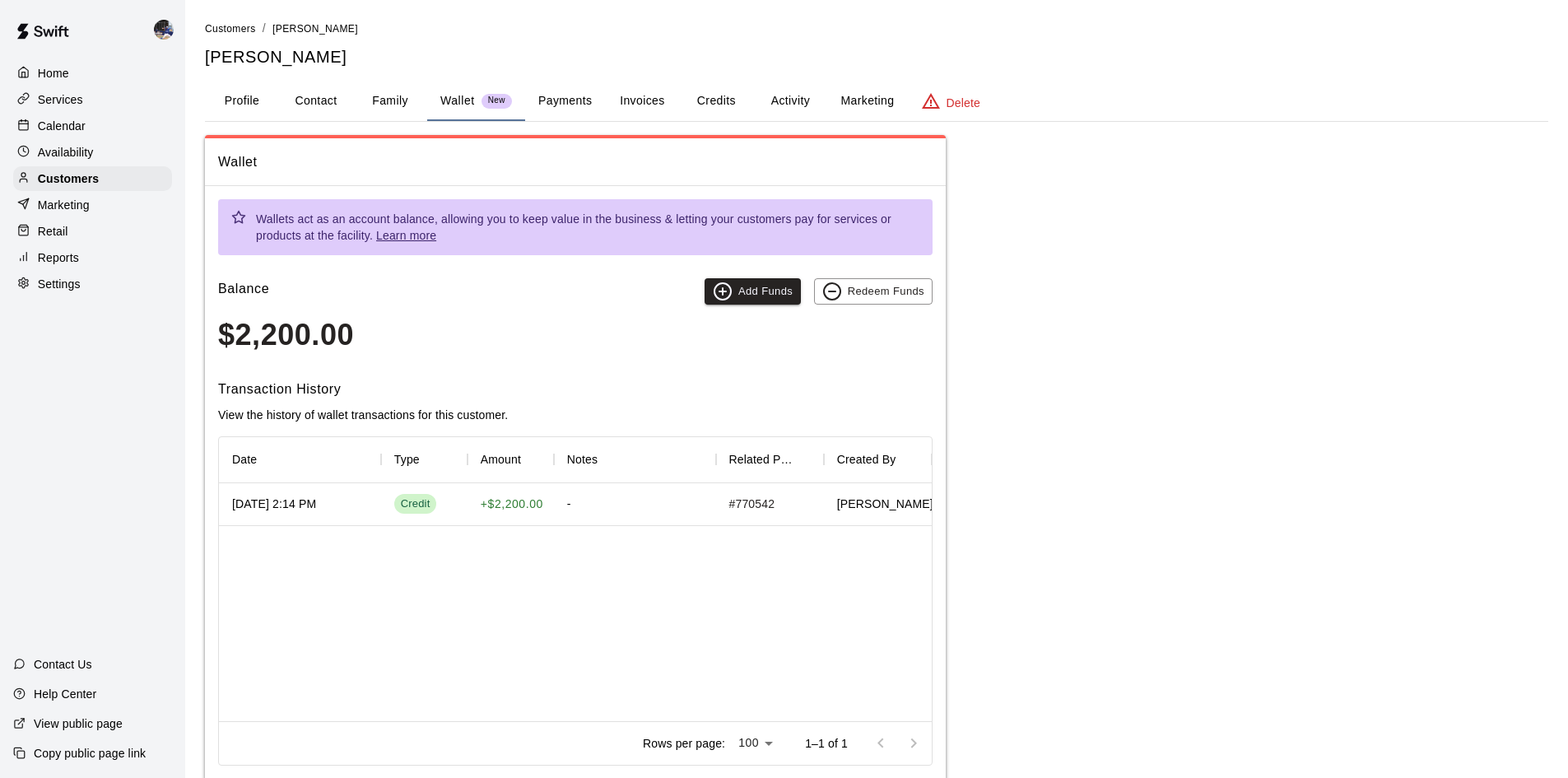
click at [627, 510] on div "-" at bounding box center [635, 504] width 162 height 43
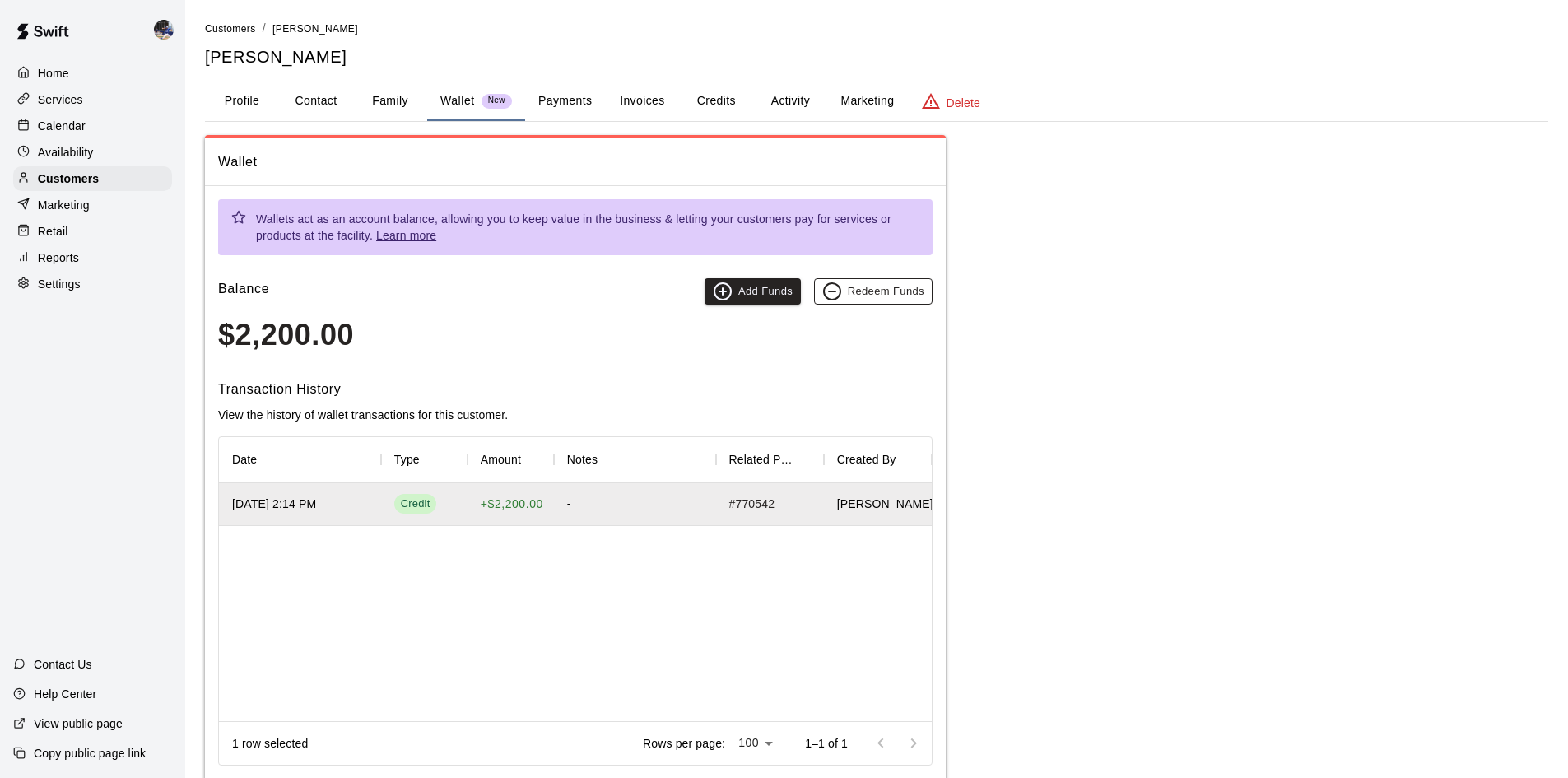
click at [860, 291] on button "Redeem Funds" at bounding box center [873, 292] width 118 height 27
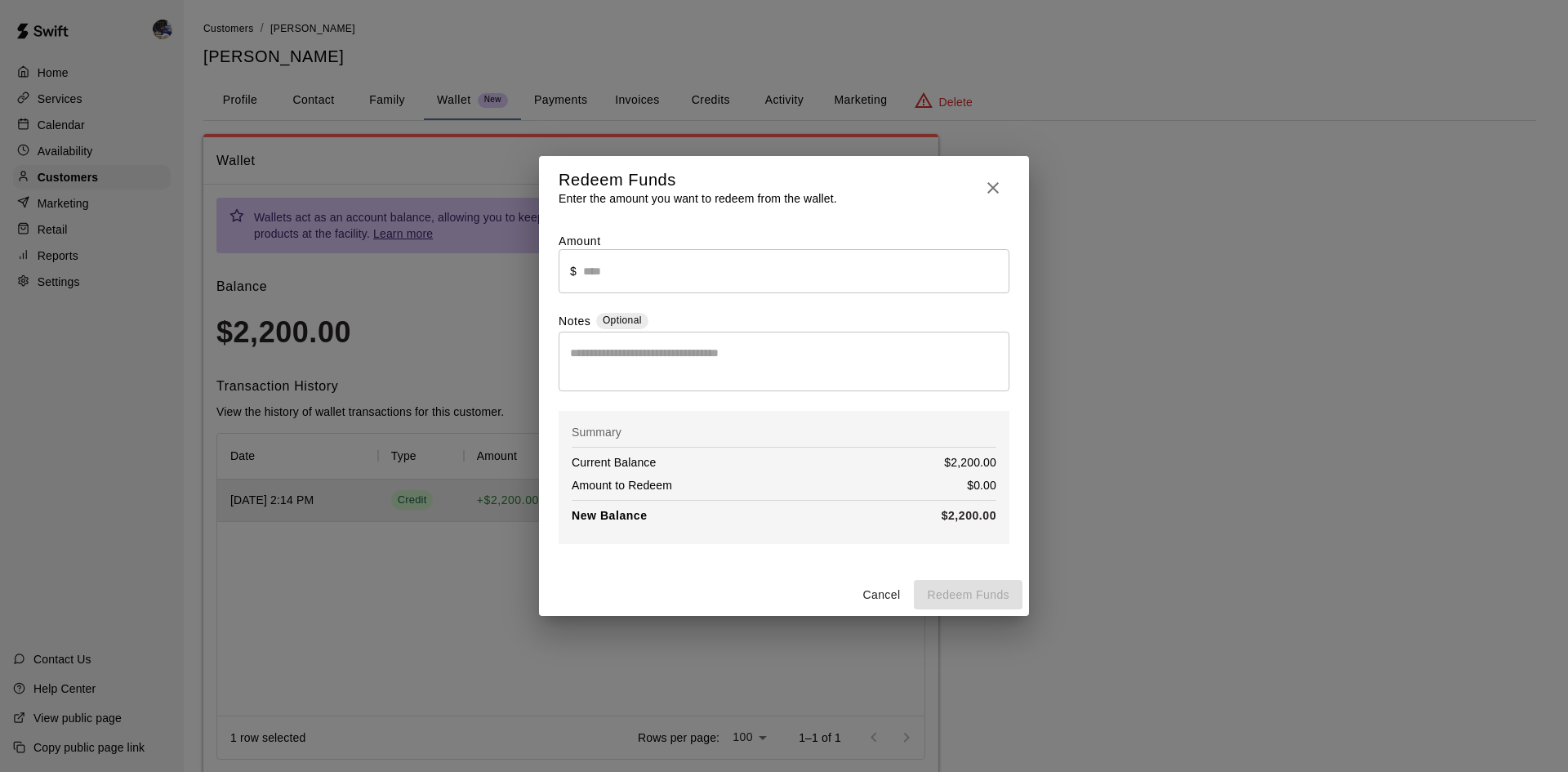
click at [989, 183] on icon "button" at bounding box center [992, 188] width 20 height 20
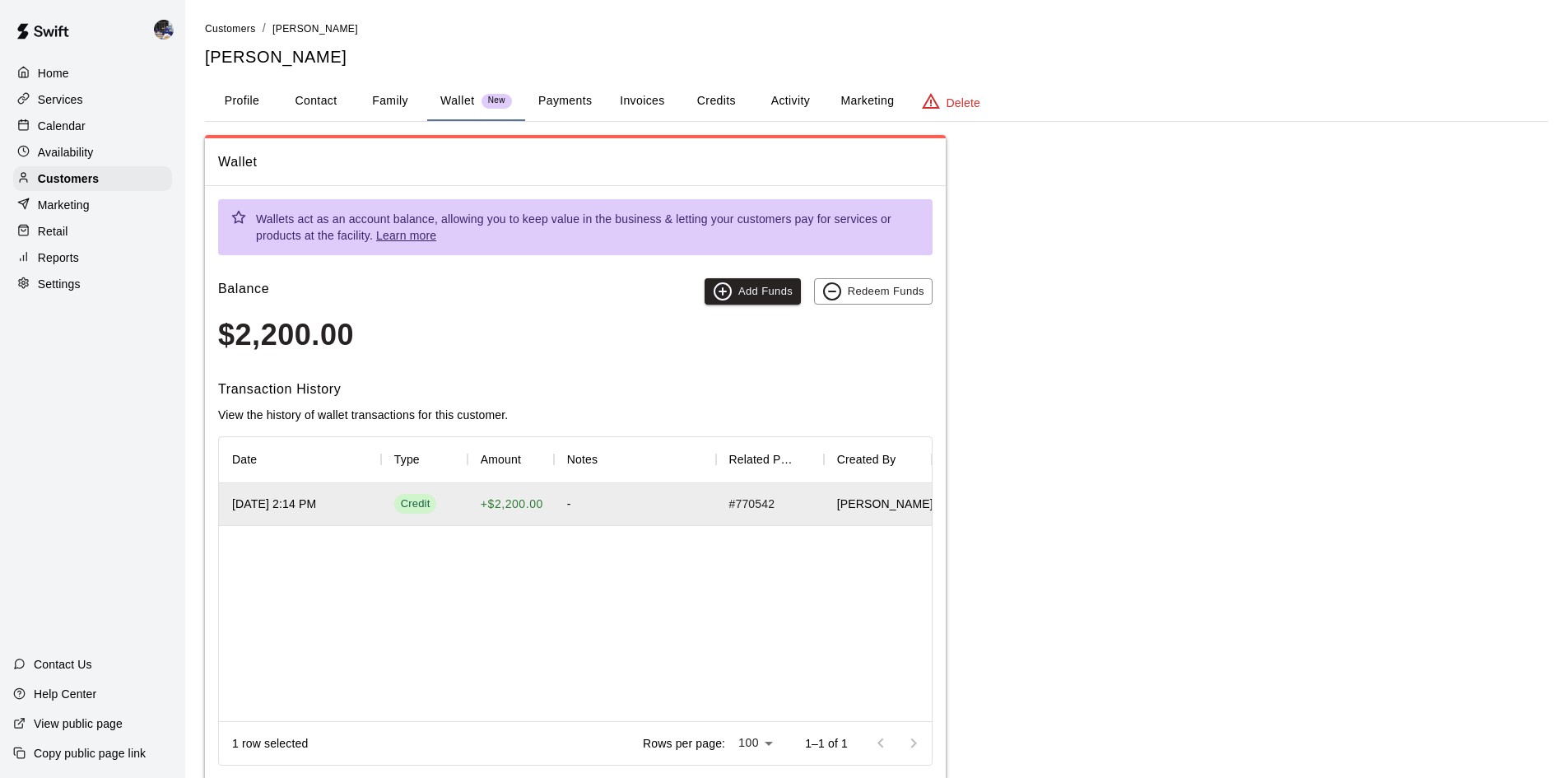
click at [730, 102] on button "Credits" at bounding box center [717, 100] width 74 height 39
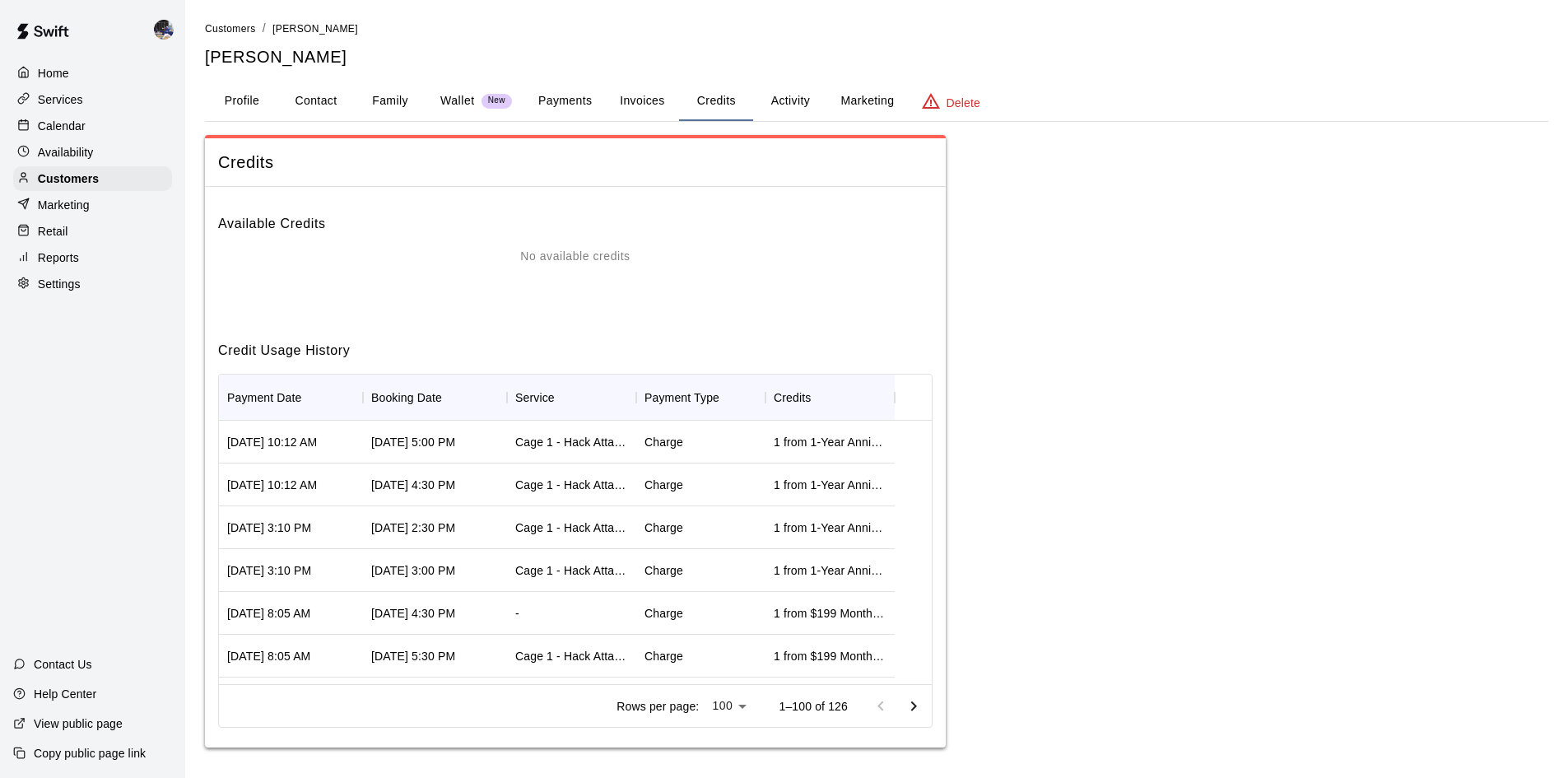
click at [792, 112] on button "Activity" at bounding box center [790, 100] width 74 height 39
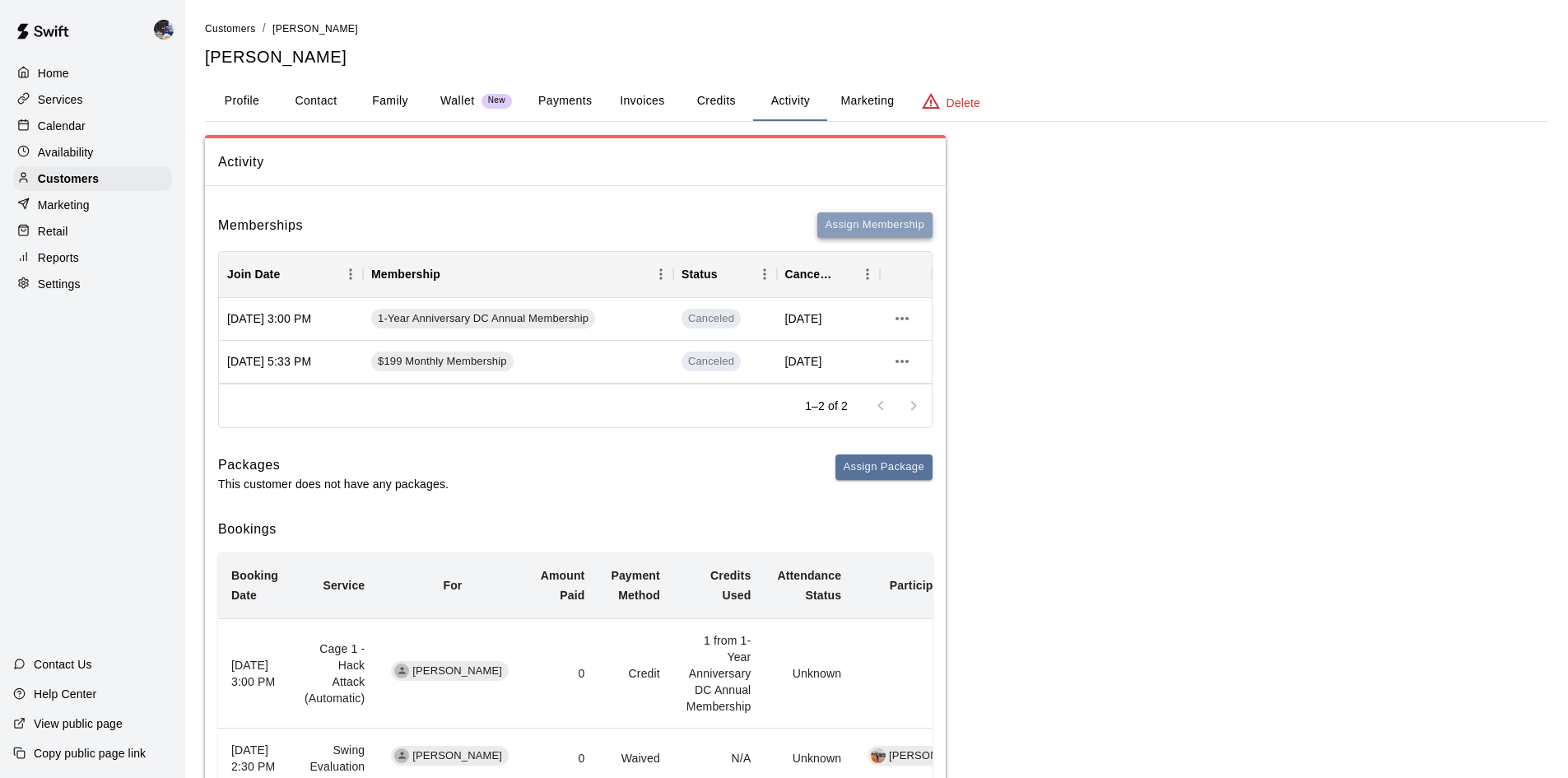
click at [859, 224] on button "Assign Membership" at bounding box center [874, 225] width 115 height 26
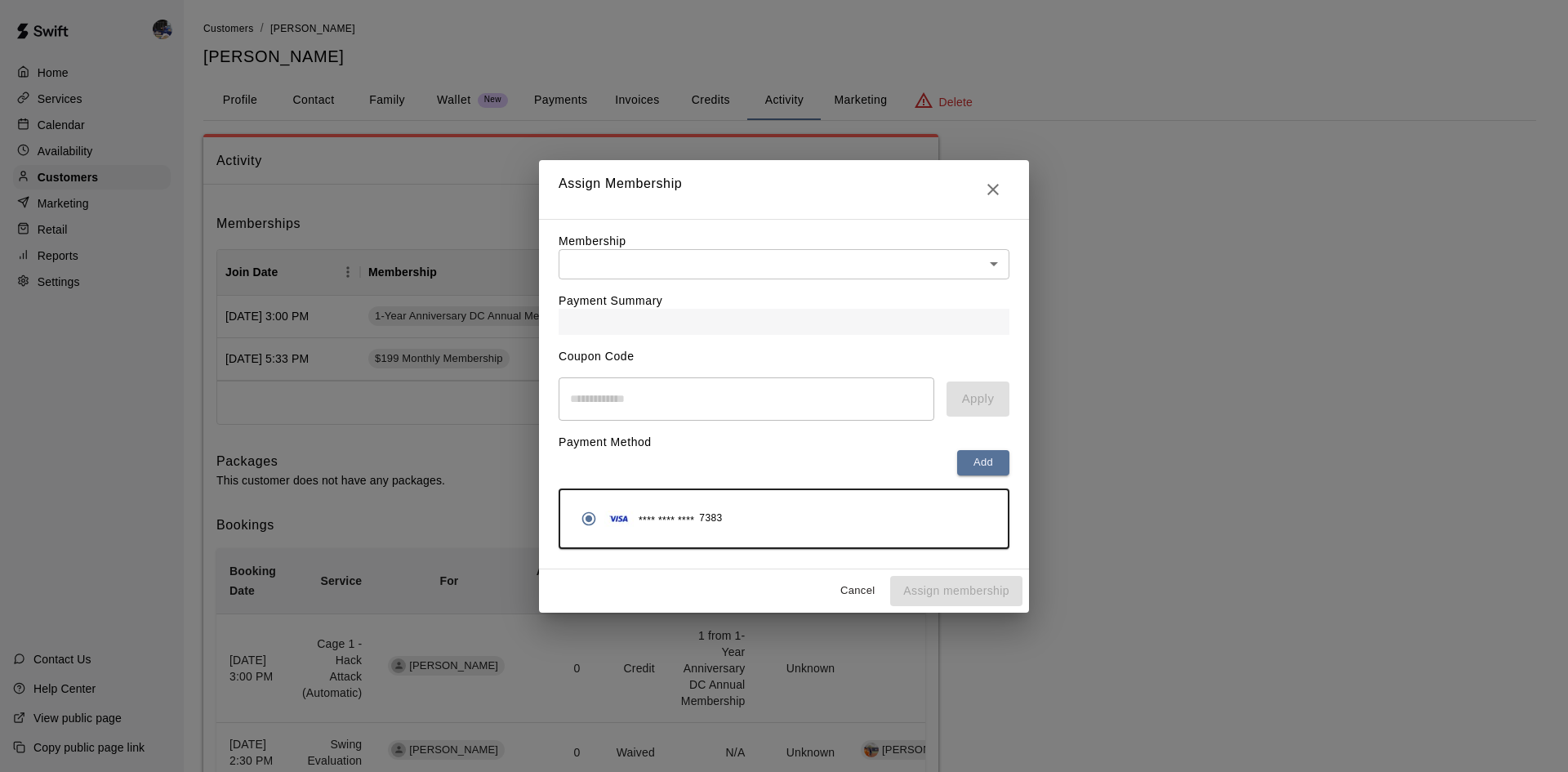
click at [652, 516] on span "**** **** ****" at bounding box center [666, 521] width 56 height 16
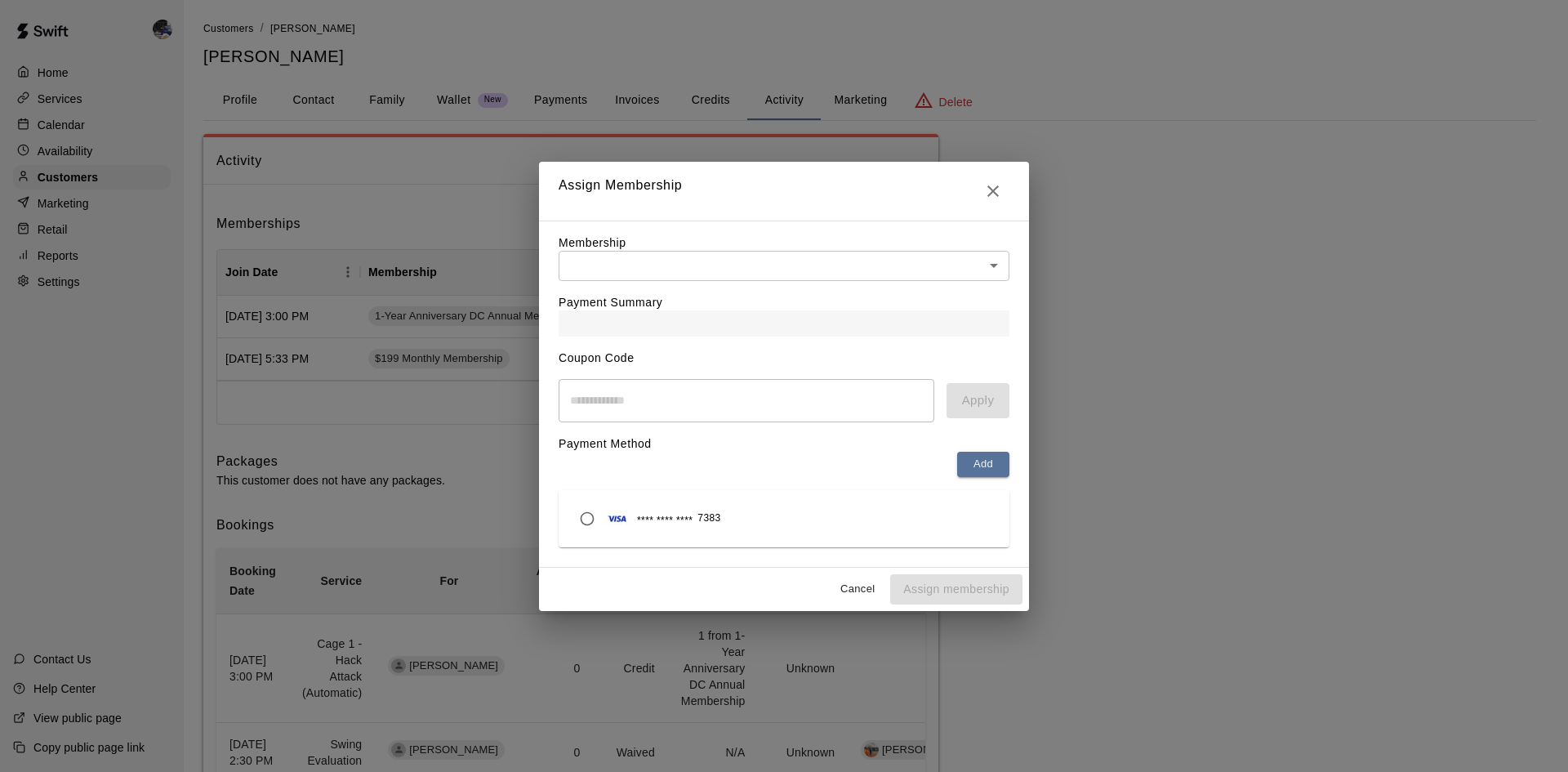
click at [652, 515] on div "**** **** **** 7383" at bounding box center [647, 518] width 150 height 31
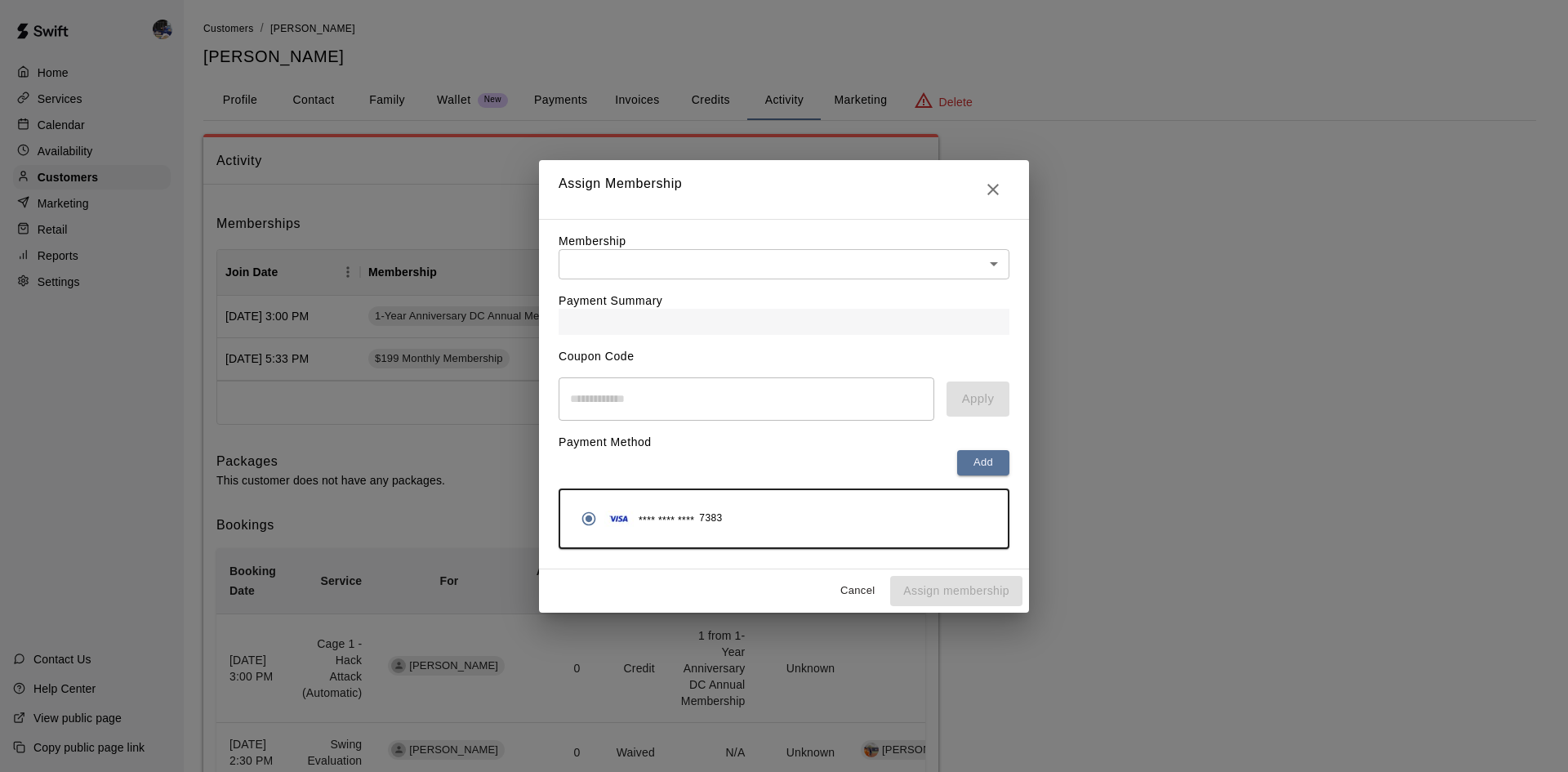
type input "**********"
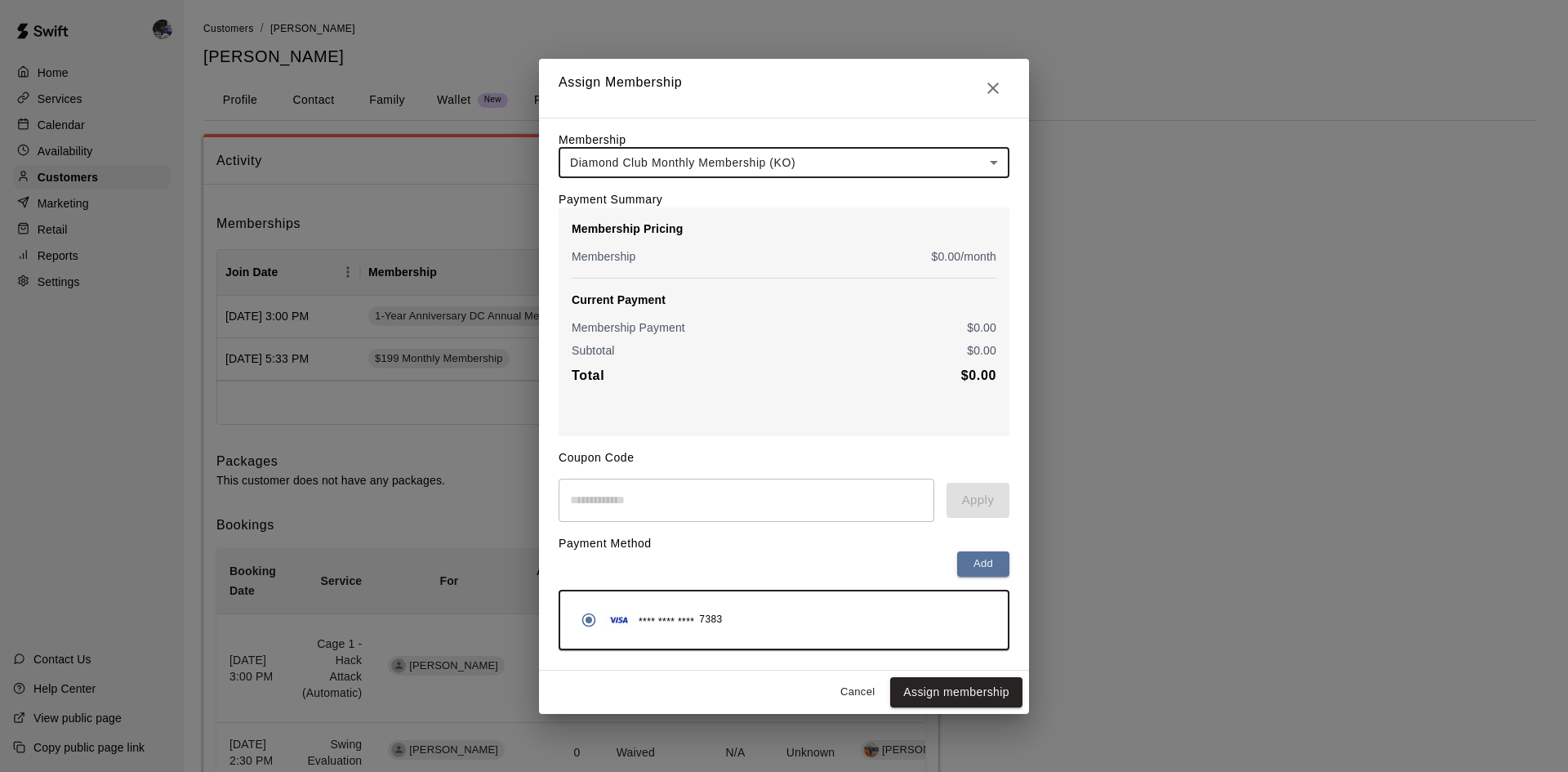
drag, startPoint x: 692, startPoint y: 260, endPoint x: 635, endPoint y: 246, distance: 58.7
click at [635, 246] on div "Membership Pricing Membership $ 0.00 /month" at bounding box center [784, 242] width 424 height 45
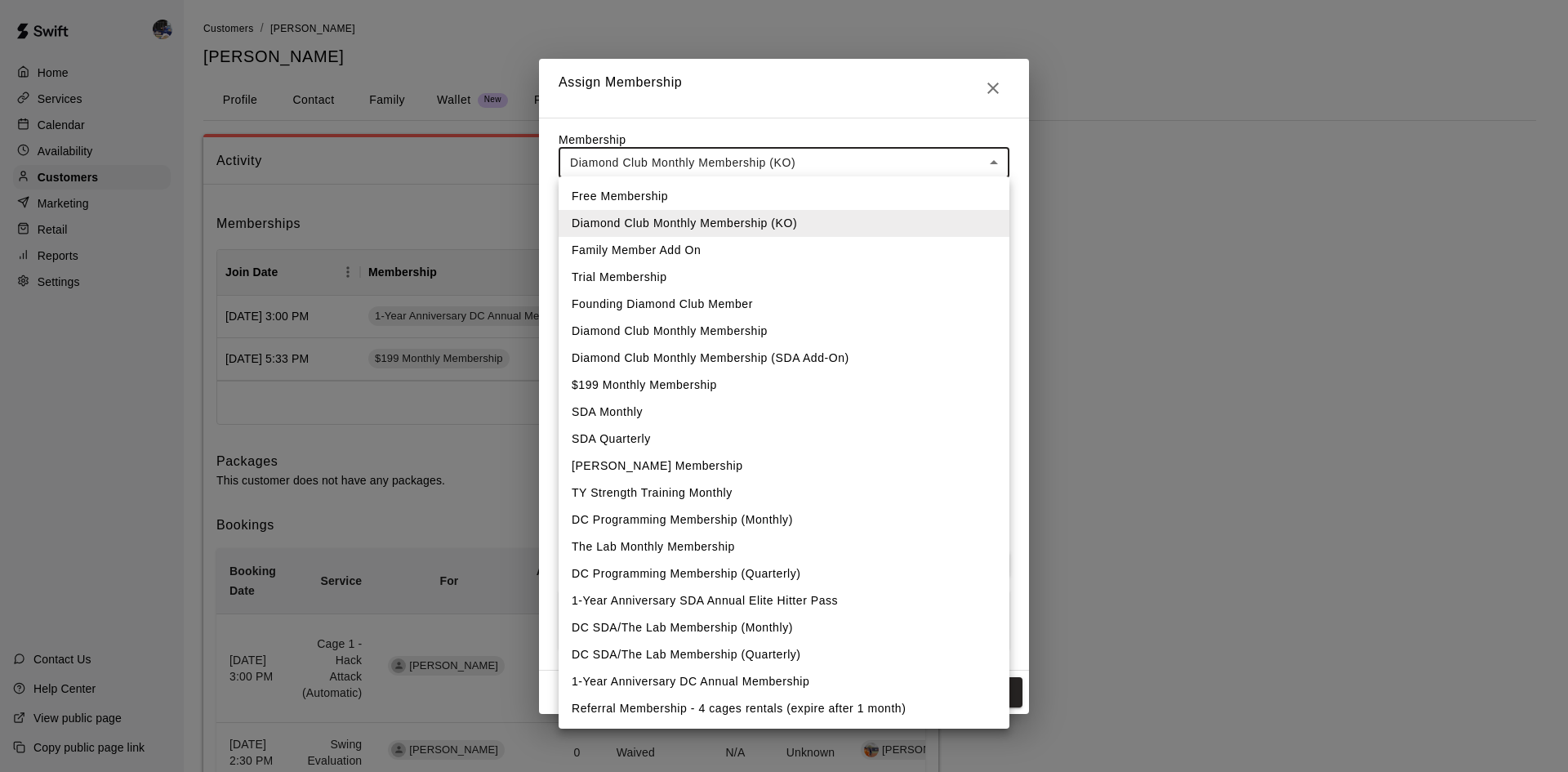
click at [737, 674] on li "1-Year Anniversary DC Annual Membership" at bounding box center [784, 681] width 451 height 27
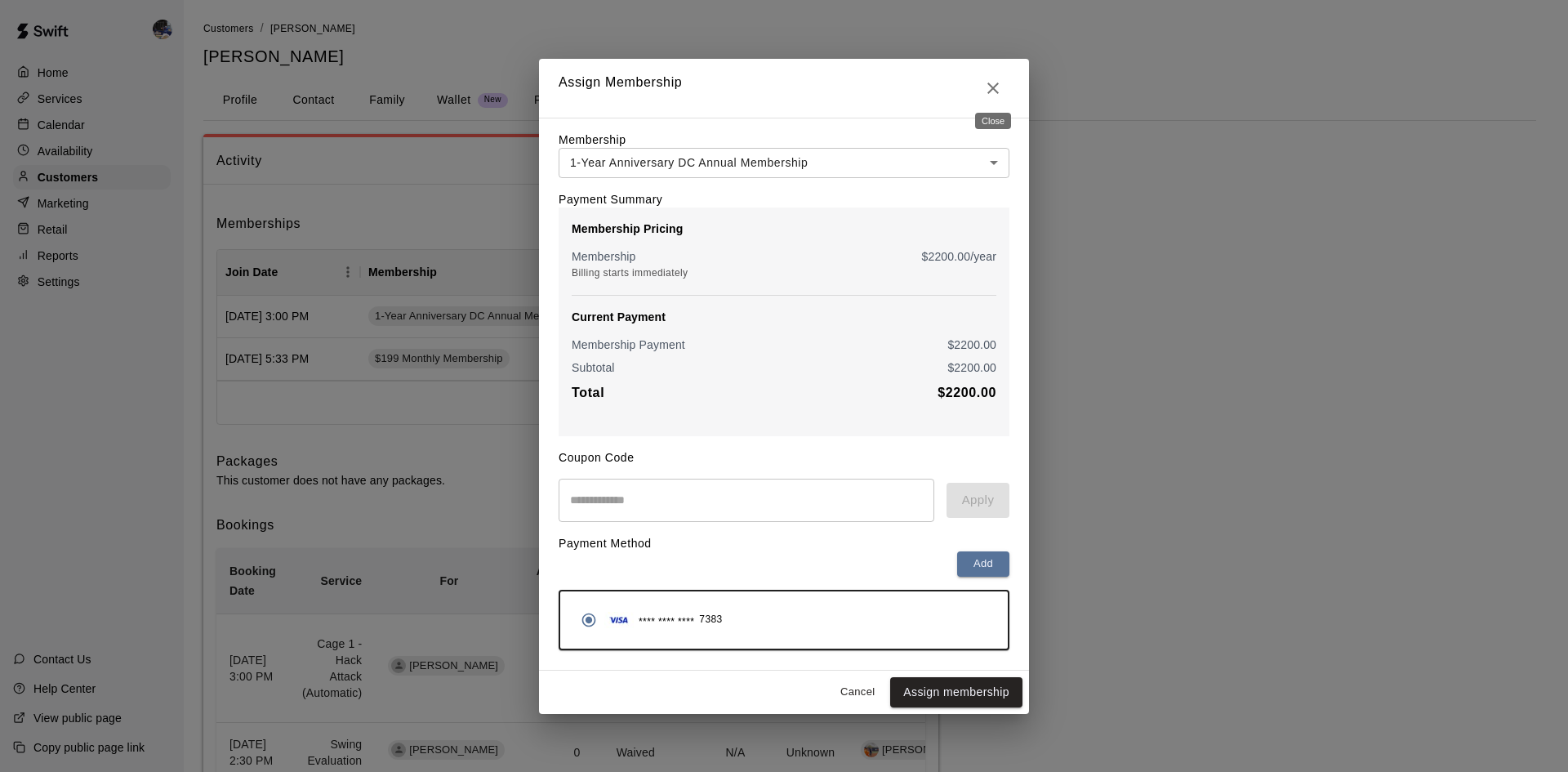
click at [992, 86] on icon "Close" at bounding box center [993, 88] width 11 height 11
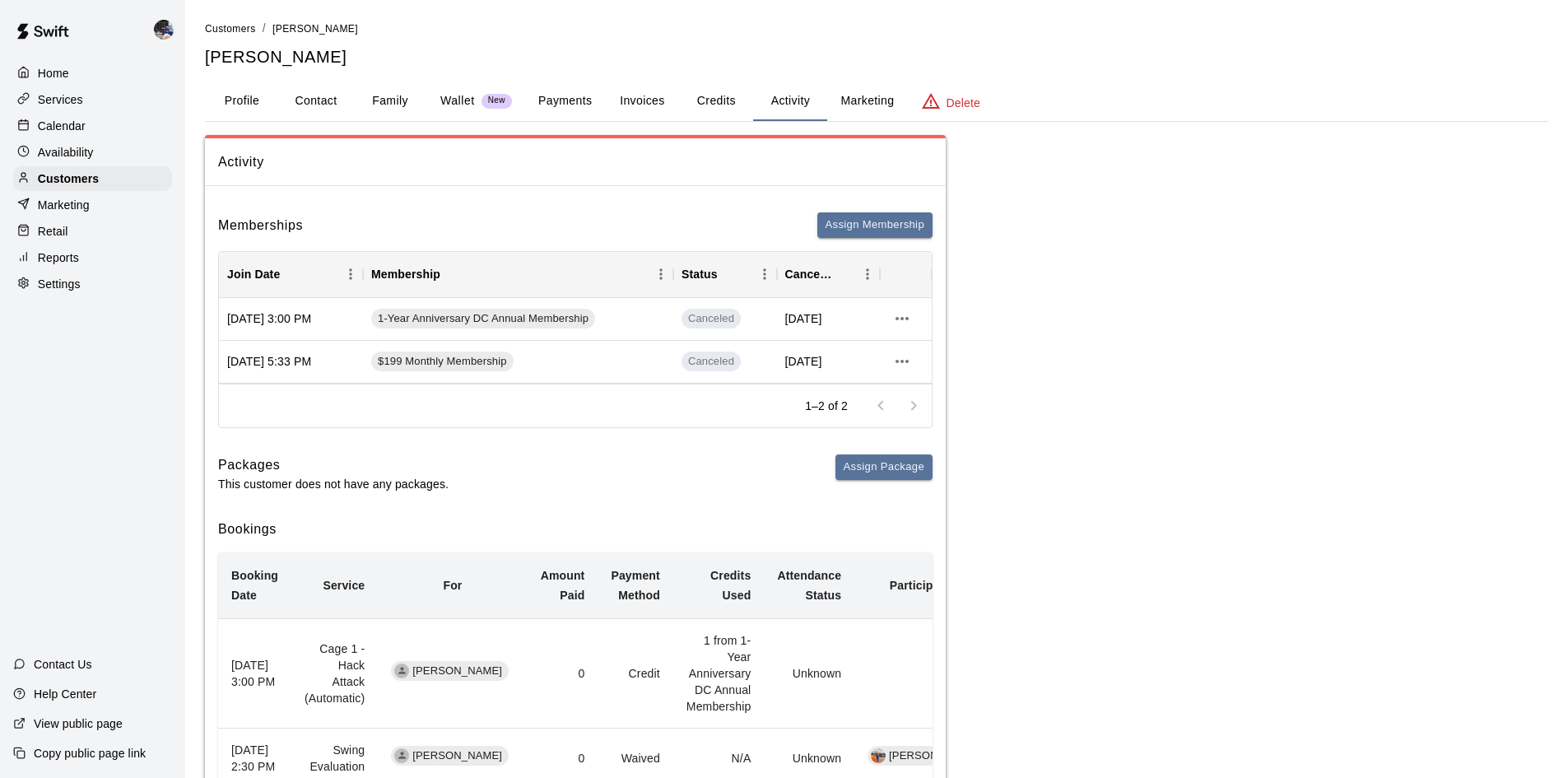
click at [53, 135] on p "Calendar" at bounding box center [62, 125] width 48 height 16
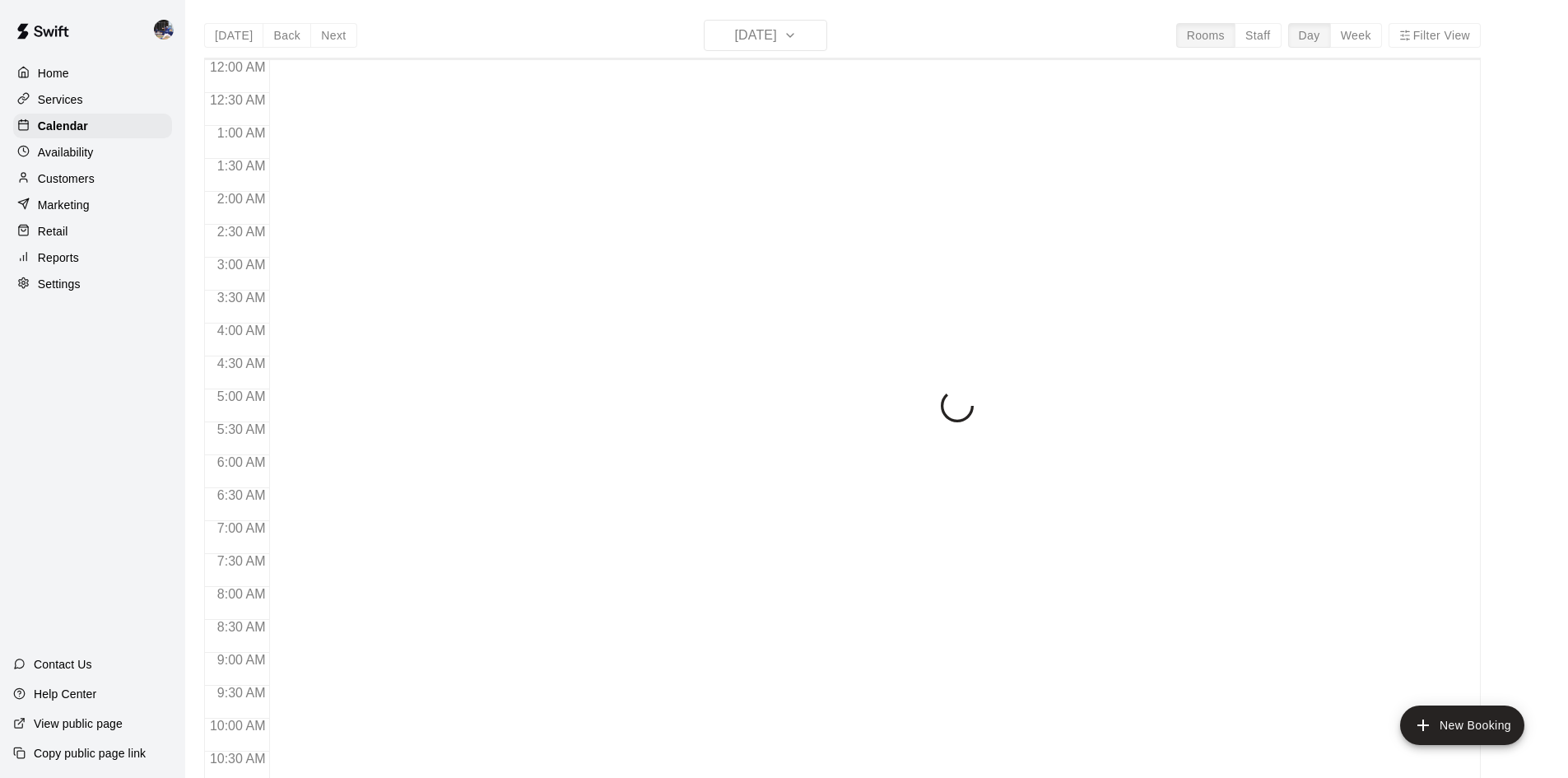
scroll to position [793, 0]
